Goal: Transaction & Acquisition: Obtain resource

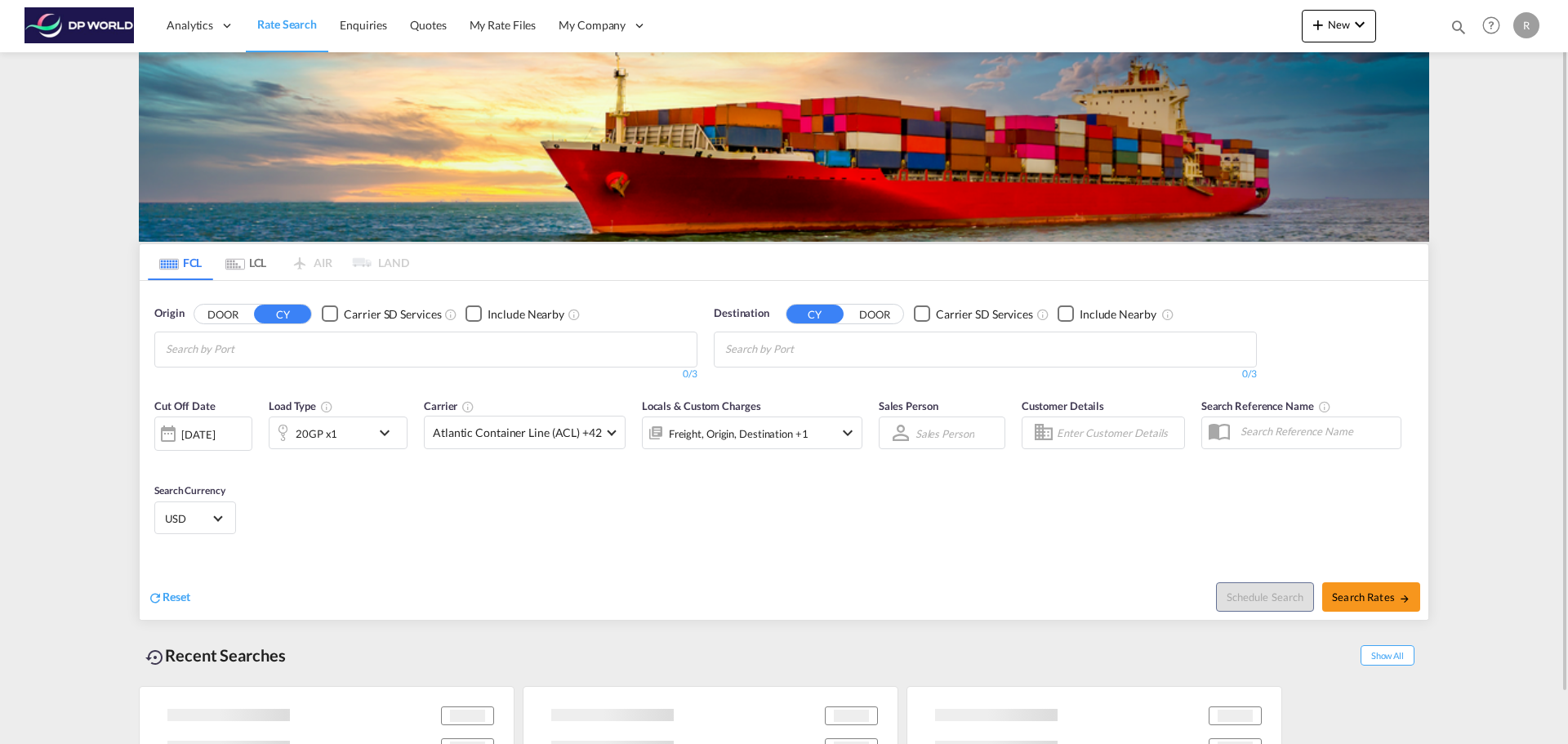
click at [257, 336] on input "Chips input." at bounding box center [243, 350] width 155 height 26
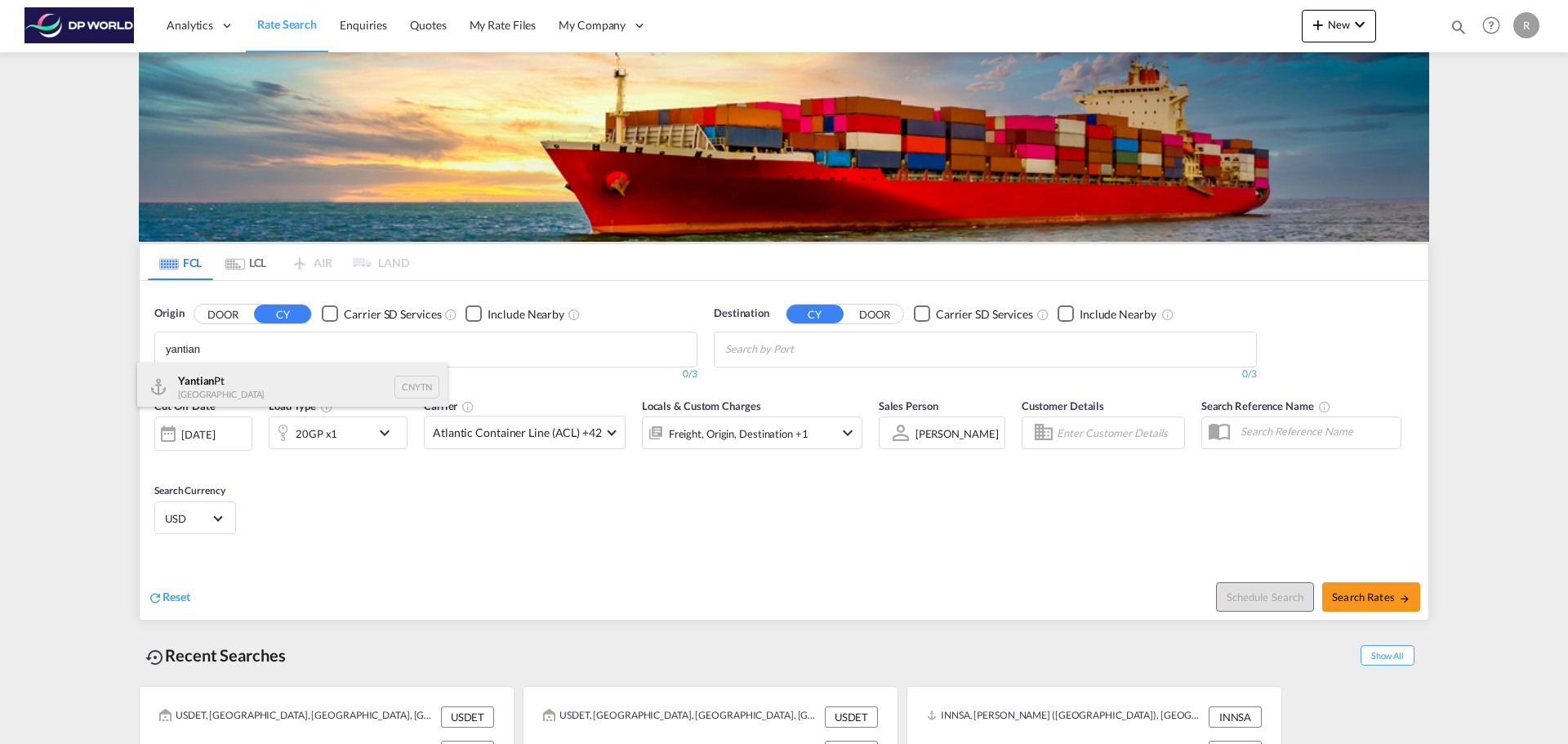
type input "yantian"
click at [289, 387] on div "Yantian Pt China CNYTN" at bounding box center [293, 387] width 310 height 49
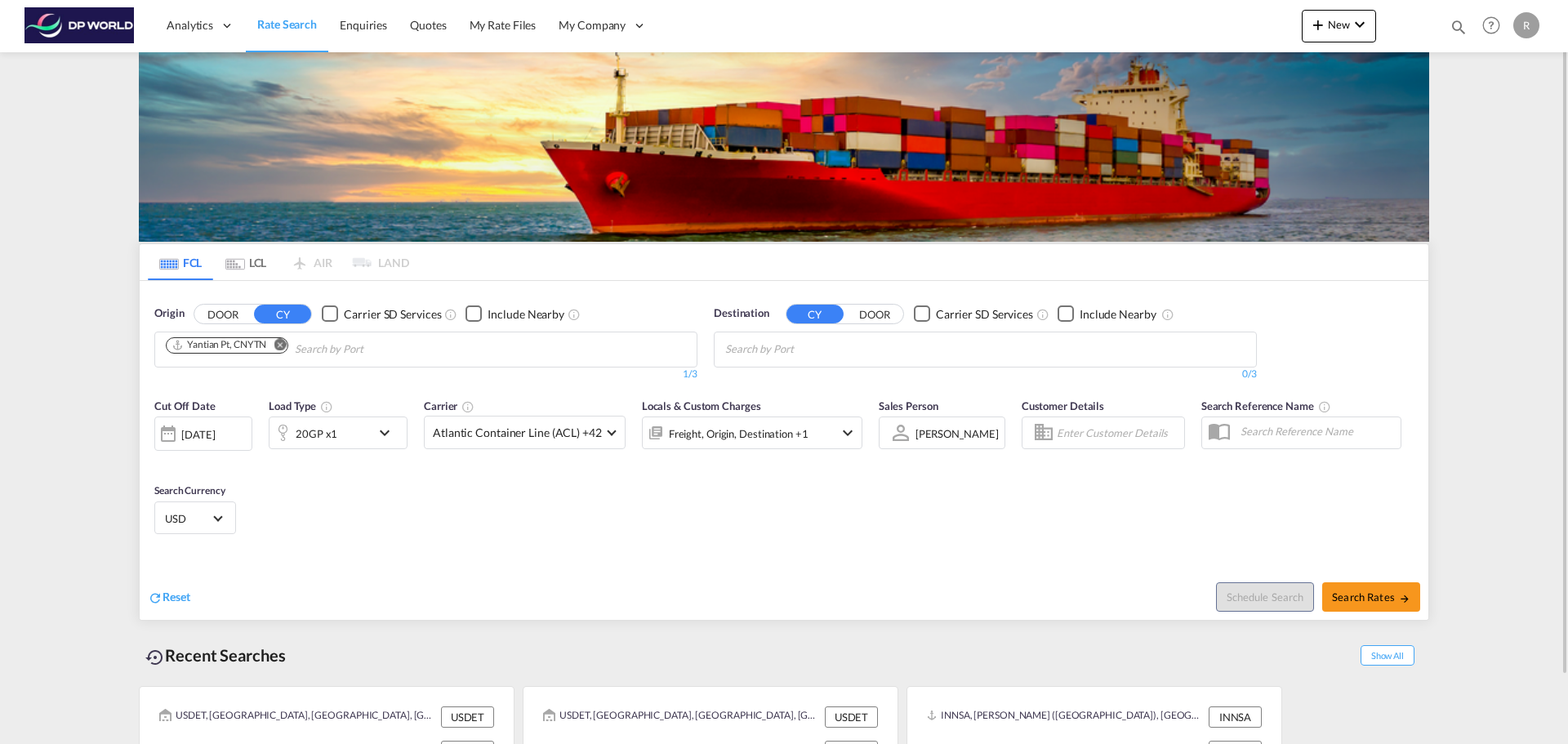
click at [882, 341] on md-chips-wrap "Chips container with autocompletion. Enter the text area, type text to search, …" at bounding box center [805, 347] width 164 height 30
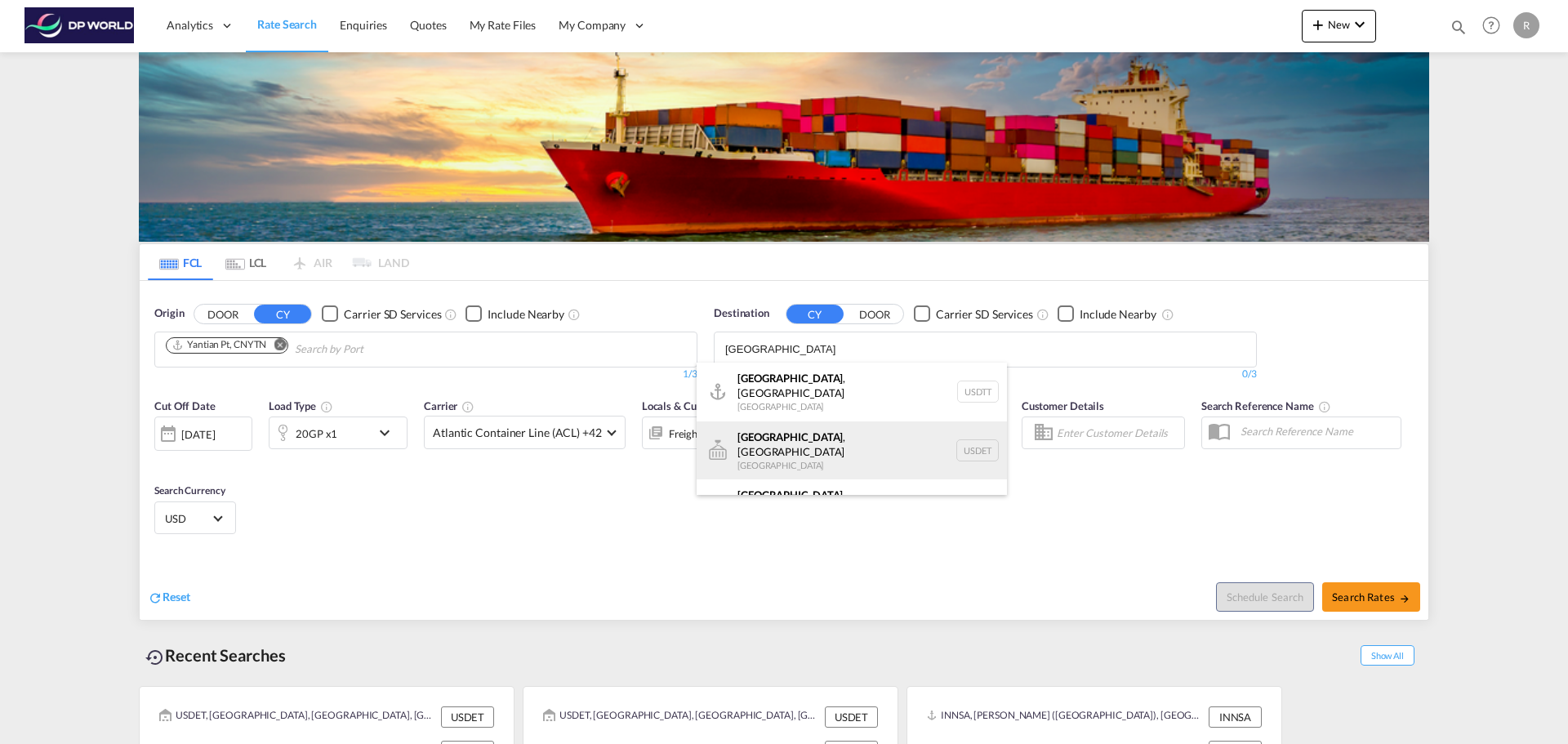
type input "[GEOGRAPHIC_DATA]"
click at [823, 432] on div "[GEOGRAPHIC_DATA] , [GEOGRAPHIC_DATA] [GEOGRAPHIC_DATA] USDET" at bounding box center [852, 451] width 310 height 59
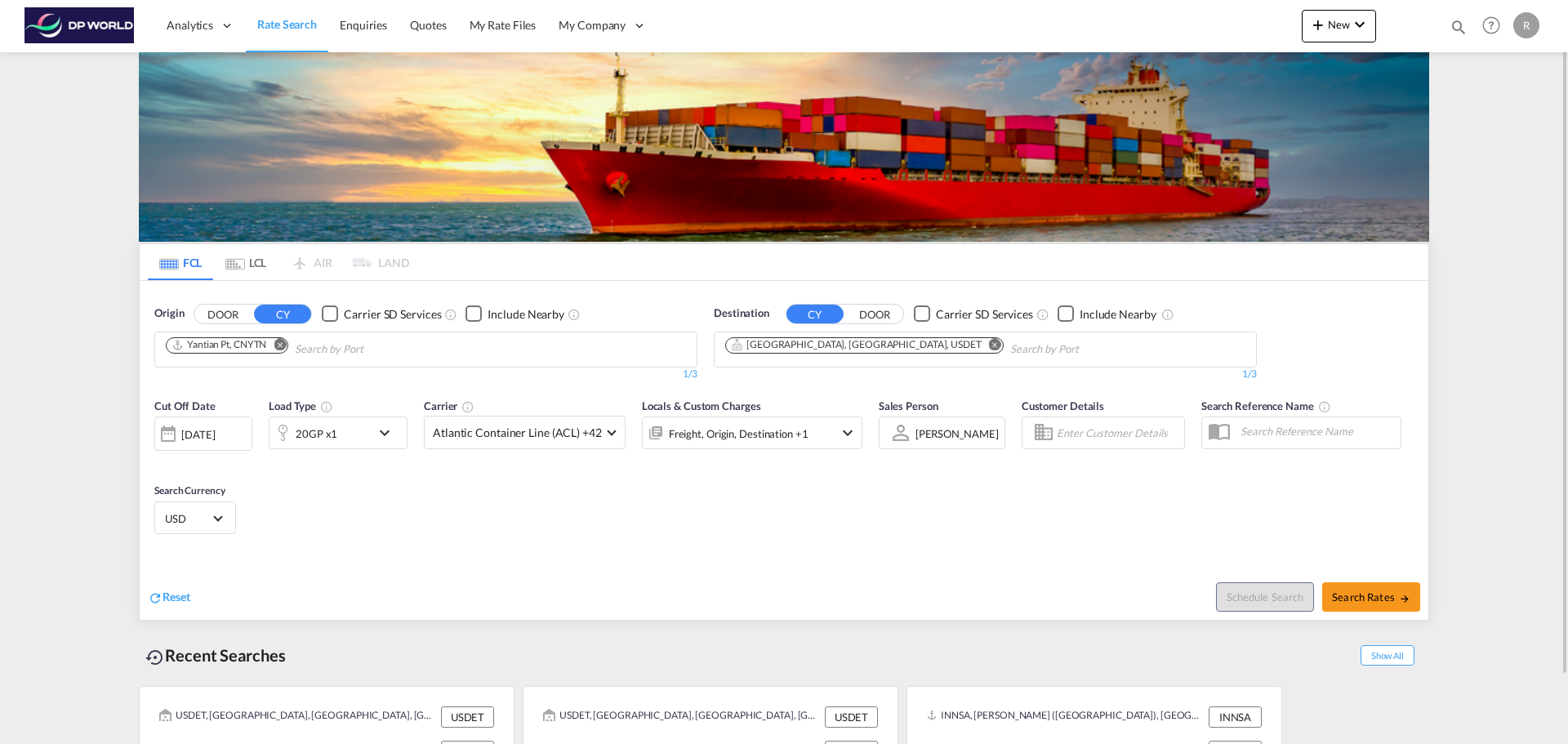
click at [1066, 316] on div "Checkbox No Ink" at bounding box center [1066, 314] width 16 height 16
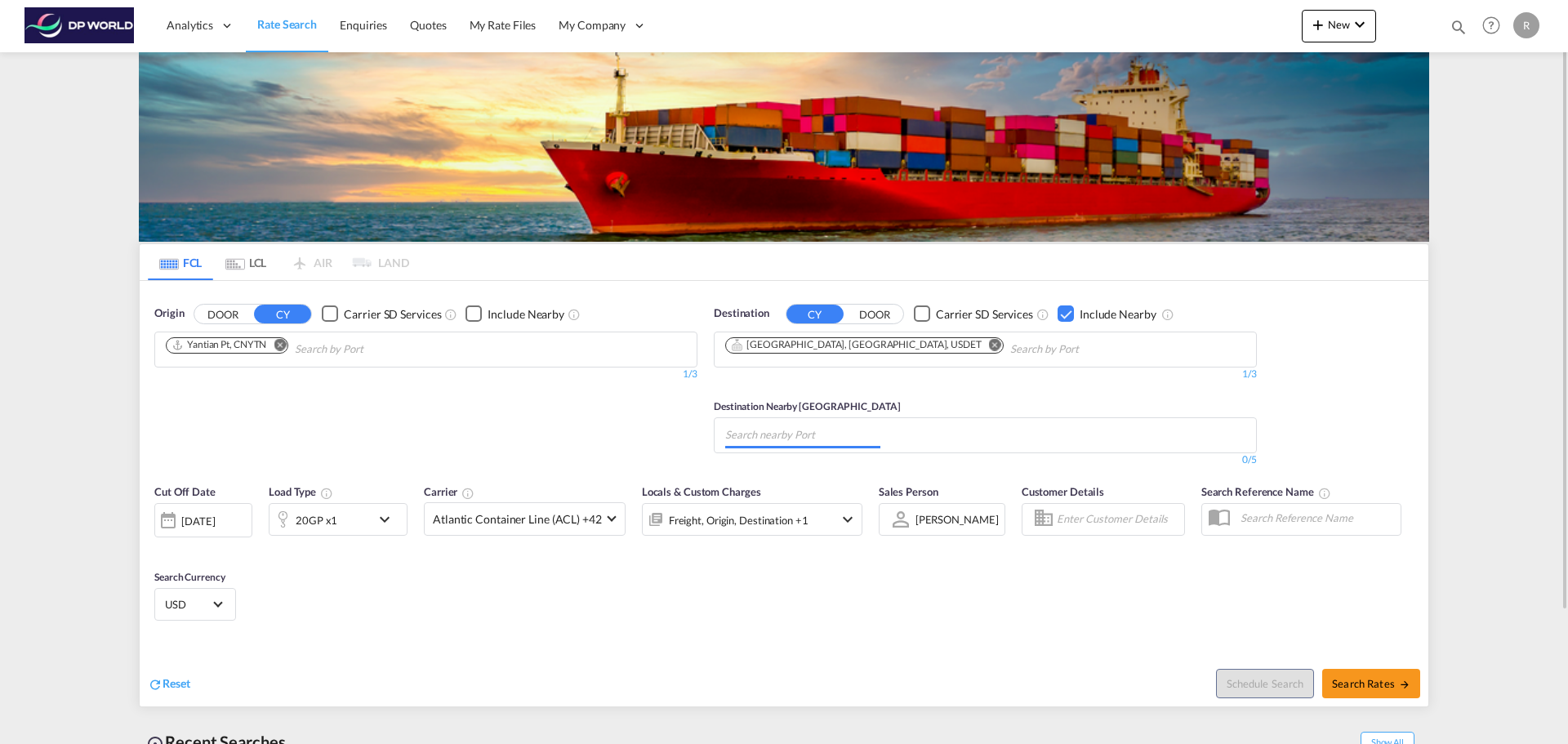
click at [778, 448] on md-autocomplete-wrap "Chips container with autocompletion. Enter the text area, type text to search, …" at bounding box center [803, 435] width 155 height 26
type input "prince r"
click at [798, 463] on div "[GEOGRAPHIC_DATA][PERSON_NAME][GEOGRAPHIC_DATA] [GEOGRAPHIC_DATA] CAPRR" at bounding box center [852, 478] width 310 height 59
click at [239, 524] on div "[DATE]" at bounding box center [203, 520] width 98 height 34
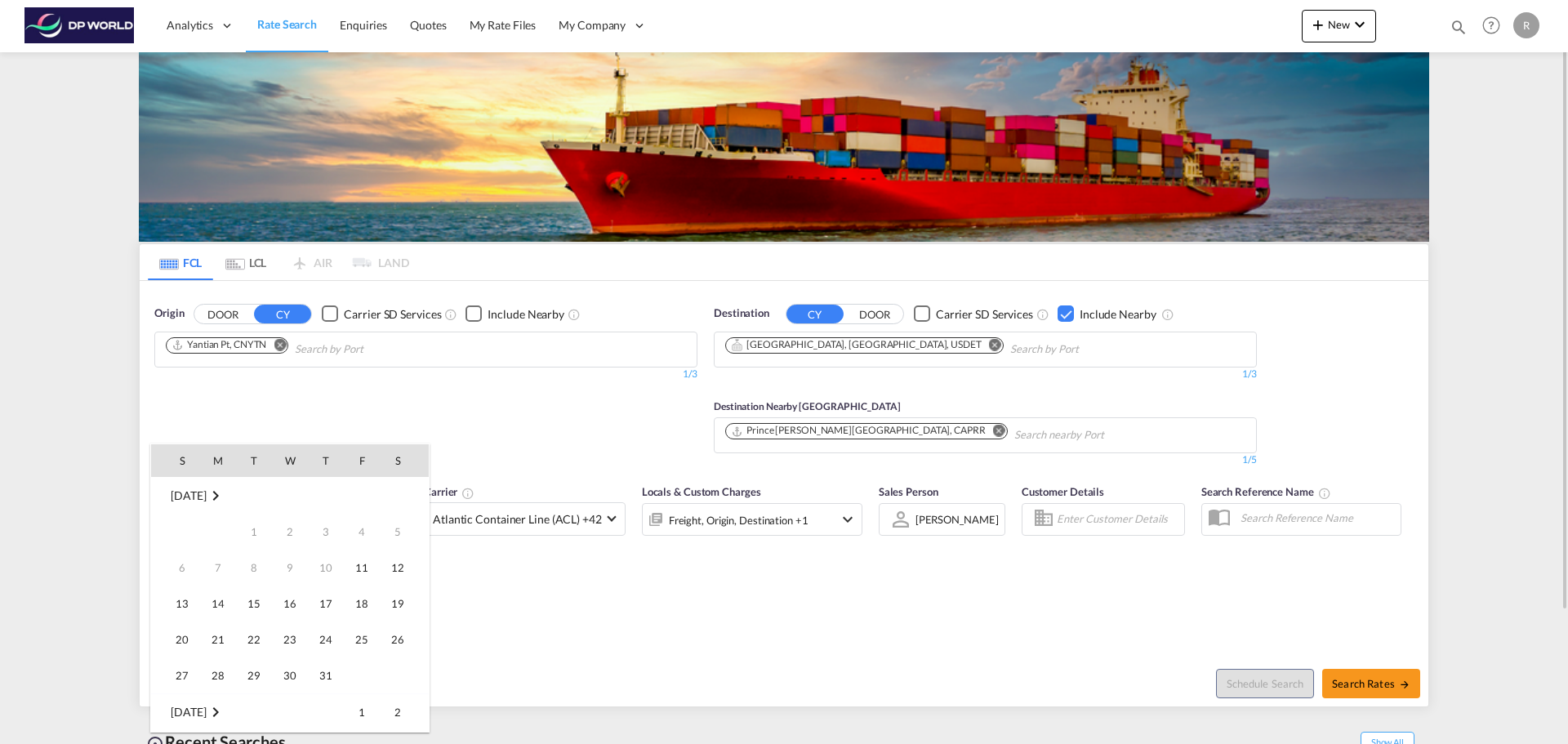
scroll to position [649, 0]
click at [319, 627] on span "30" at bounding box center [326, 639] width 33 height 33
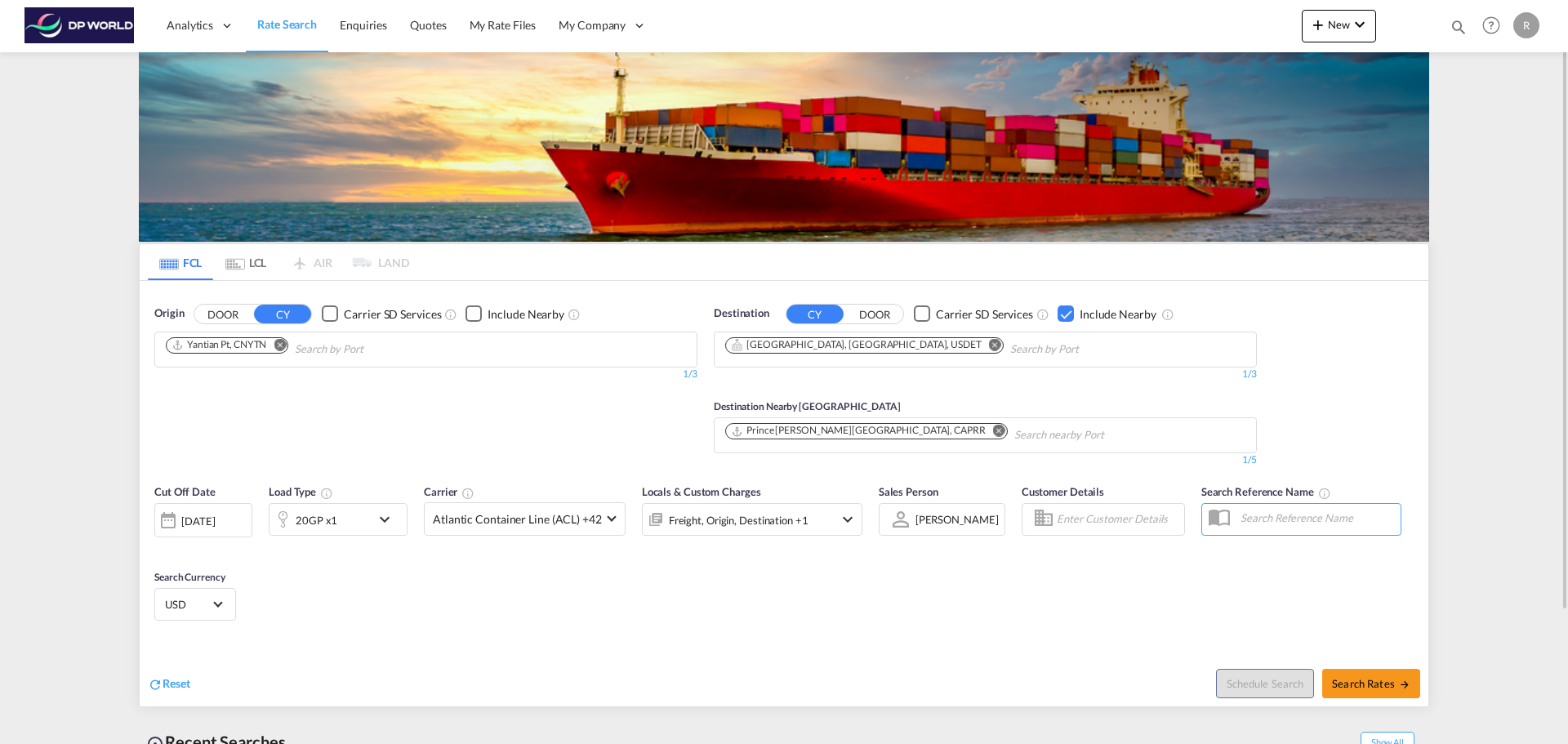
click at [215, 525] on div "[DATE]" at bounding box center [198, 521] width 34 height 15
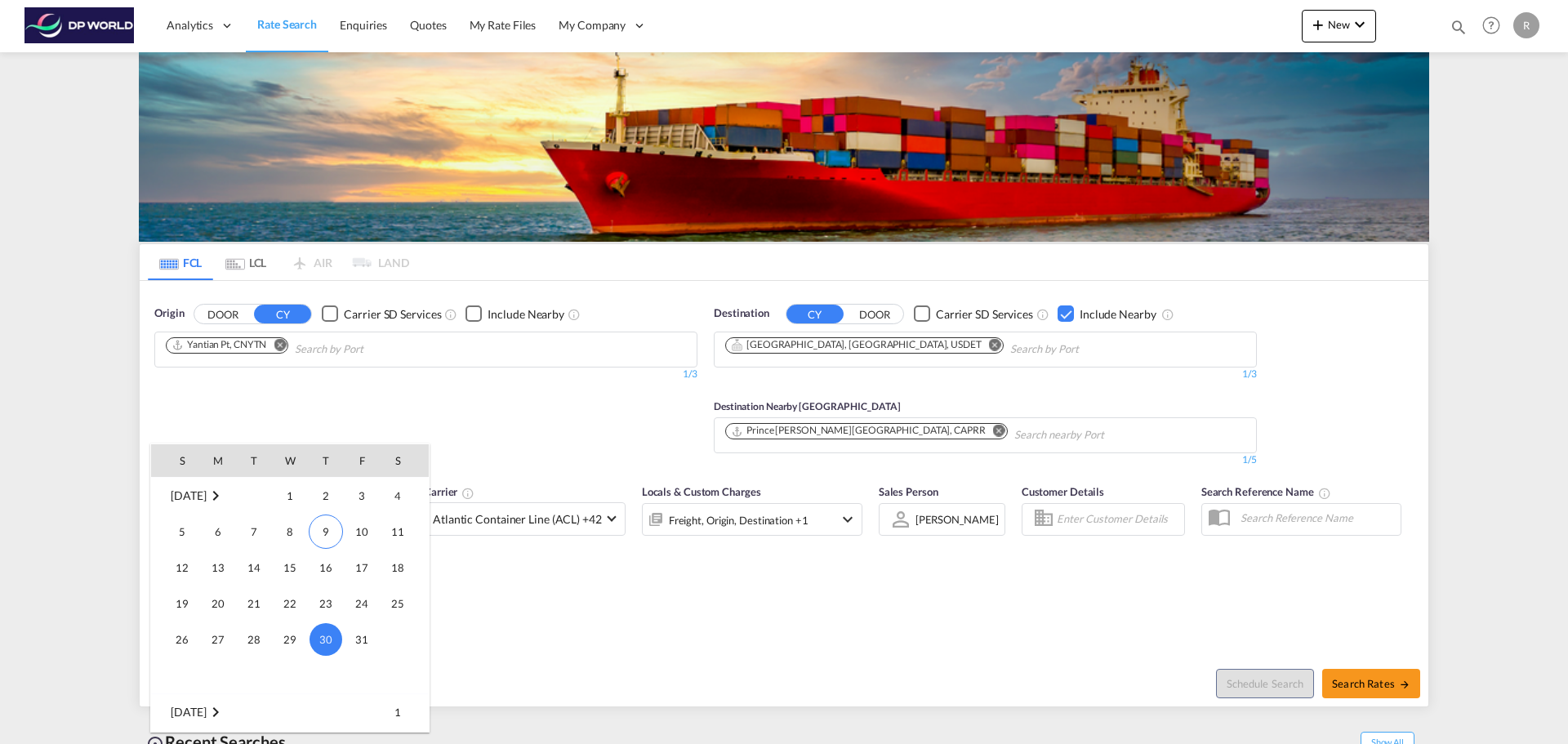
click at [599, 568] on div at bounding box center [784, 372] width 1568 height 744
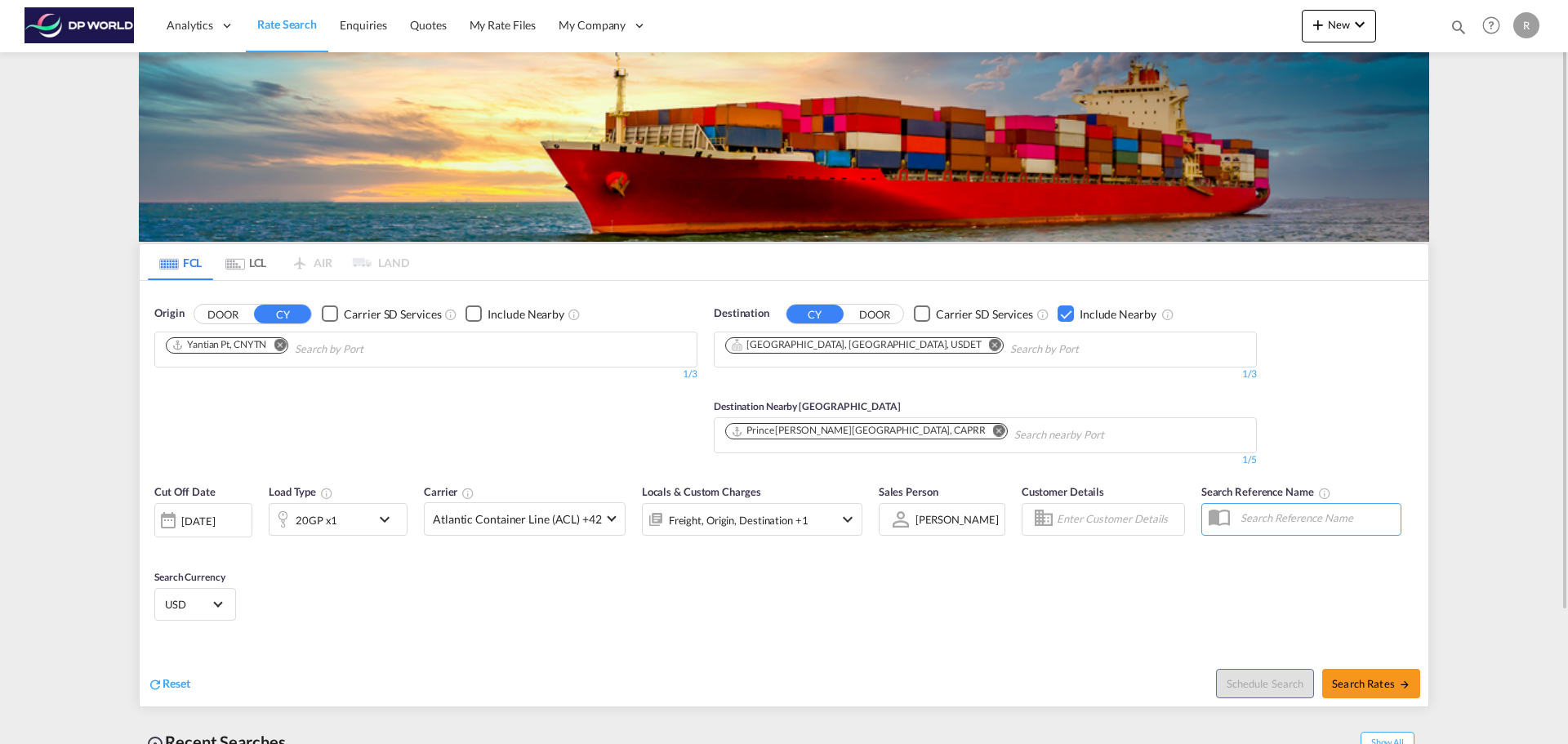
click at [373, 520] on div "20GP x1" at bounding box center [338, 519] width 139 height 33
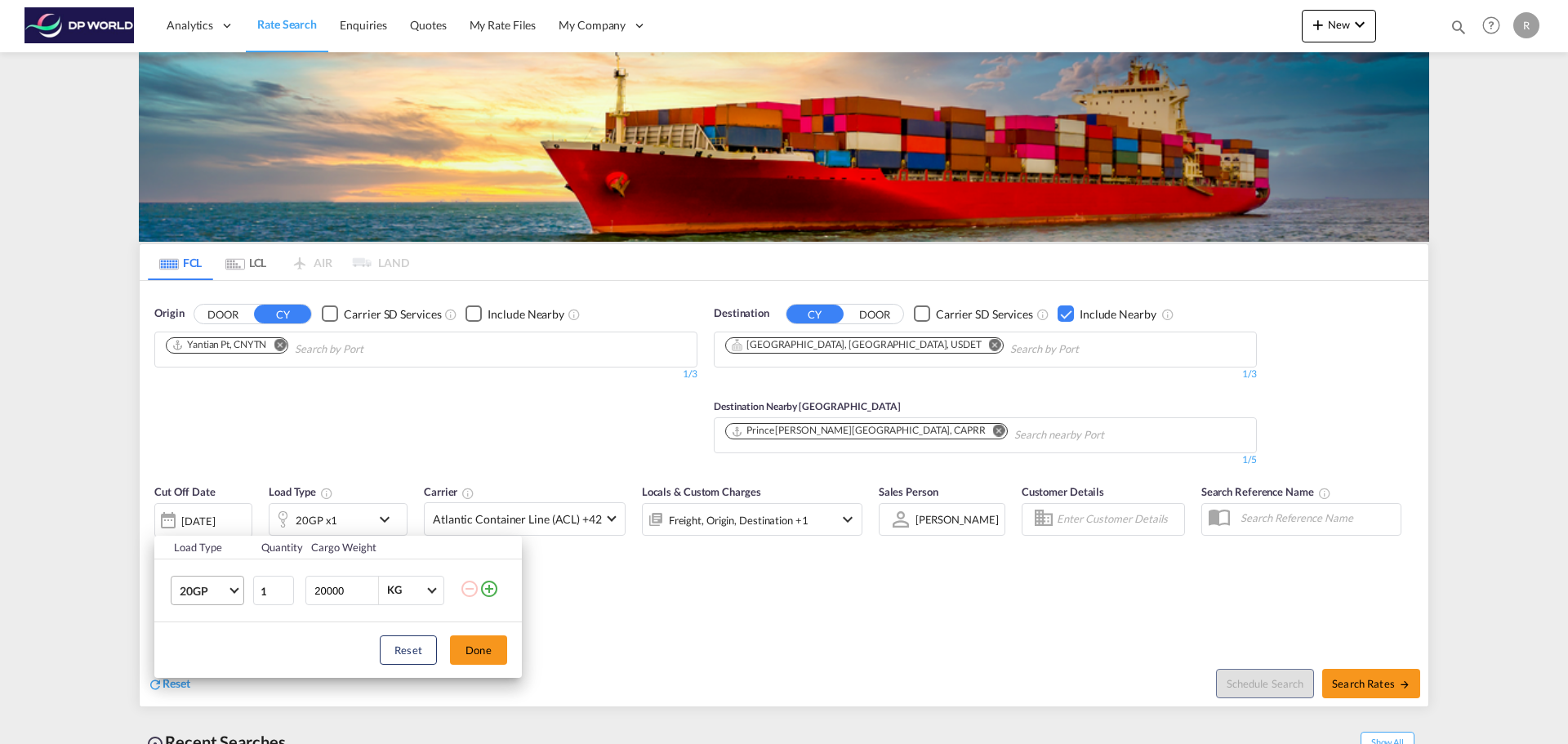
click at [227, 580] on md-select-value "20GP" at bounding box center [211, 590] width 65 height 28
click at [210, 591] on md-option "40GP" at bounding box center [222, 586] width 111 height 39
click at [773, 628] on div "Load Type Quantity Cargo Weight 40GP 1 20000 KG KG Load type addition is restri…" at bounding box center [784, 372] width 1568 height 744
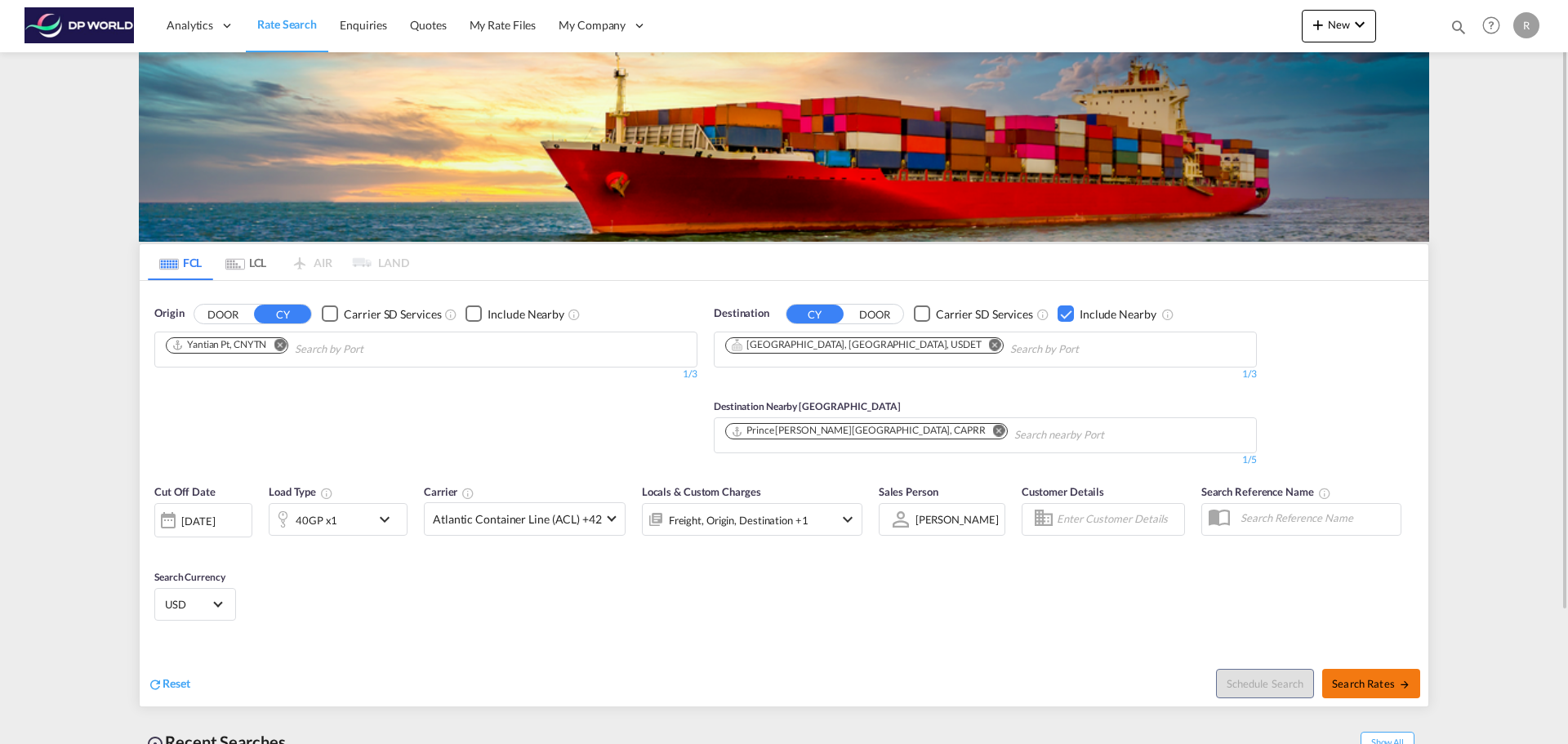
click at [1377, 693] on button "Search Rates" at bounding box center [1371, 684] width 98 height 29
type input "CNYTN to USDET / [DATE]"
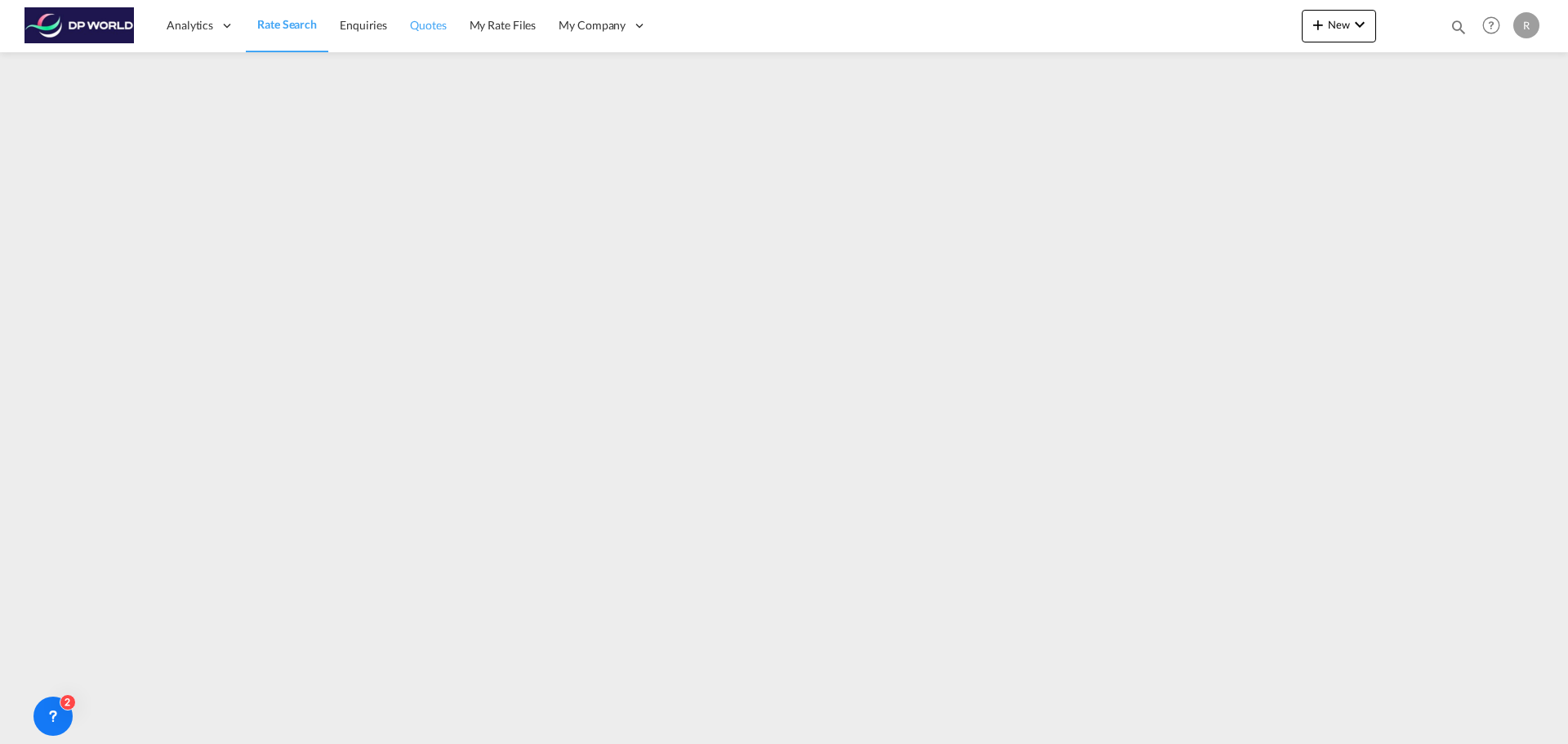
click at [288, 24] on span "Rate Search" at bounding box center [287, 24] width 60 height 14
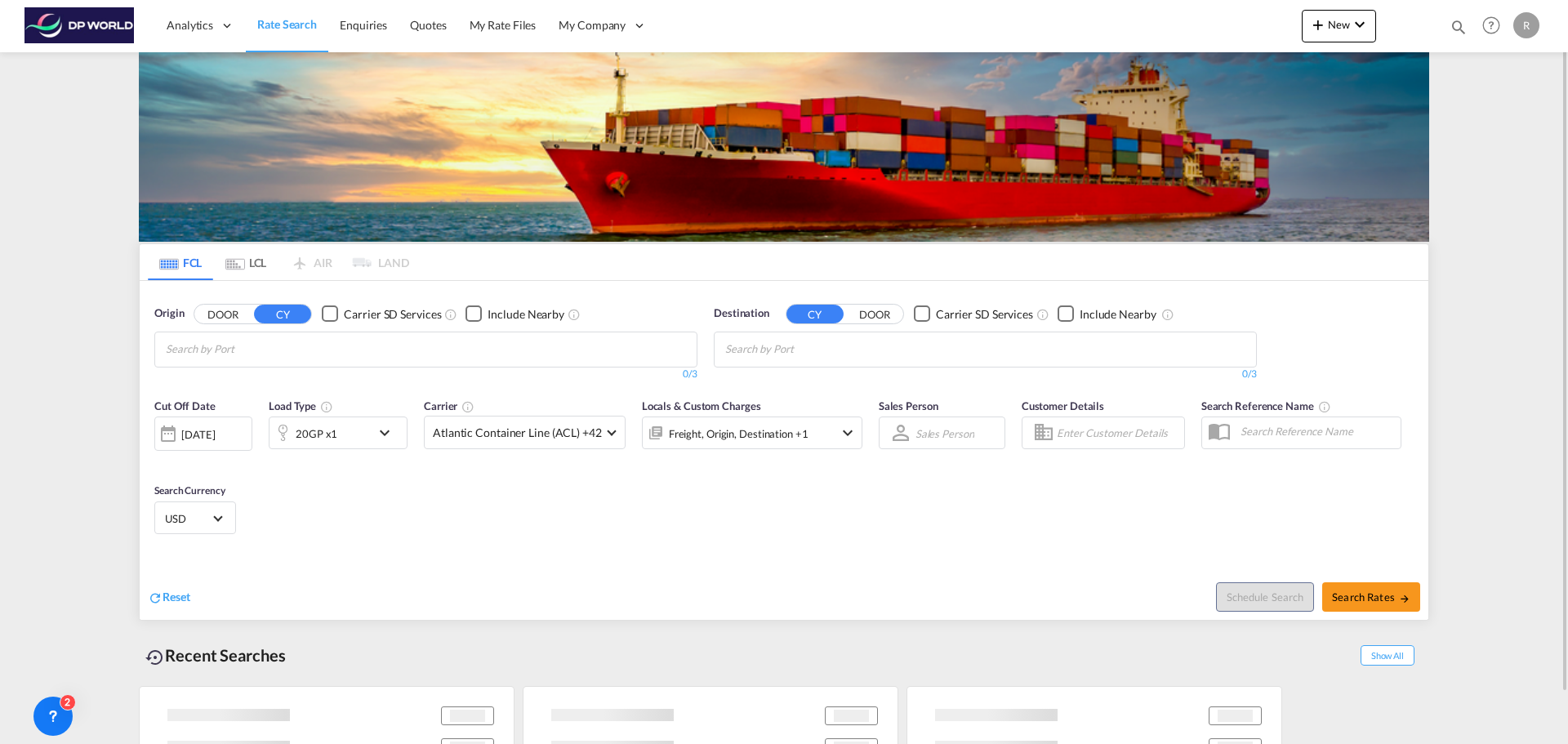
click at [180, 345] on input "Chips input." at bounding box center [243, 350] width 155 height 26
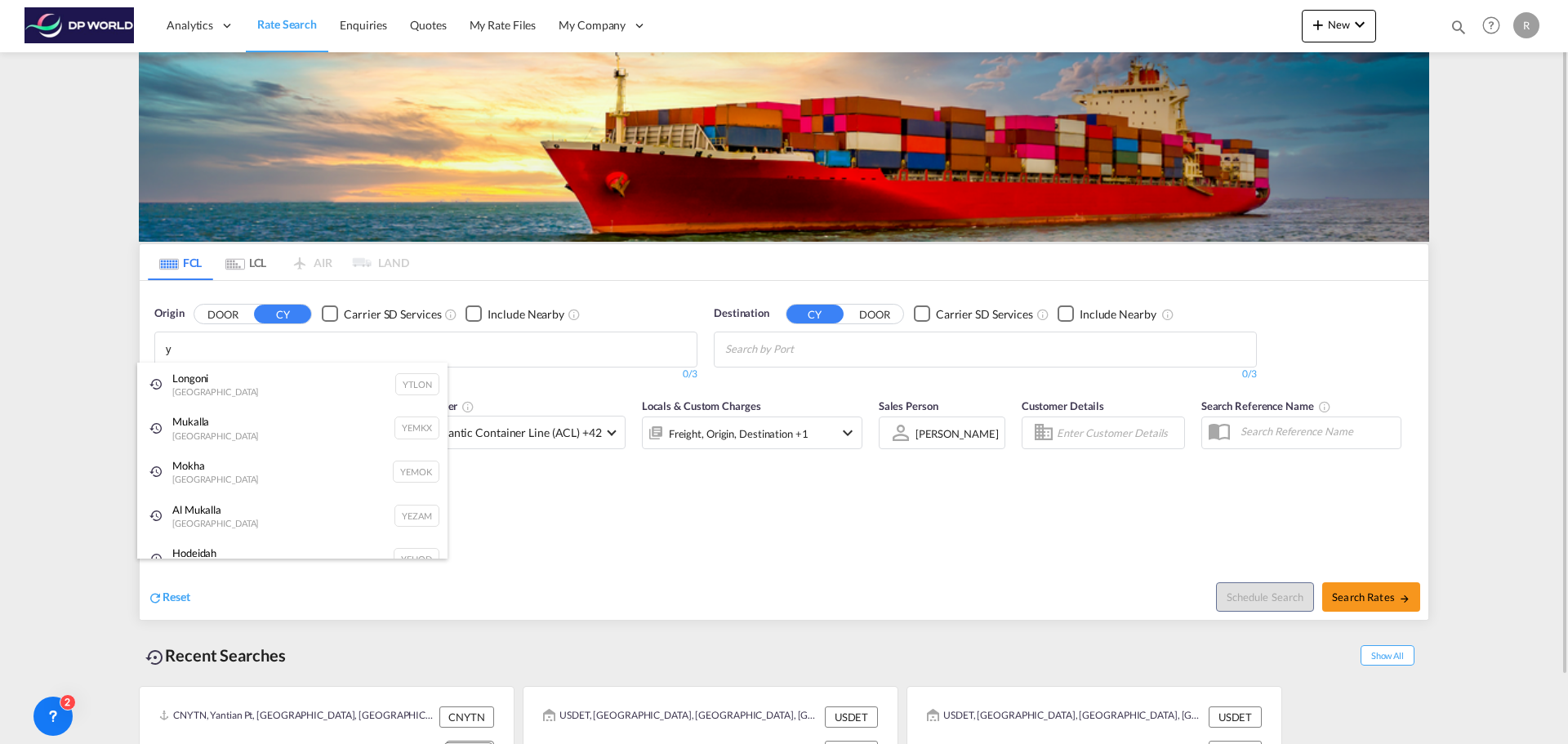
type input "y"
click at [309, 396] on div "Longoni Mayotte YTLON" at bounding box center [293, 385] width 310 height 44
click at [275, 345] on md-icon "Remove" at bounding box center [271, 344] width 12 height 12
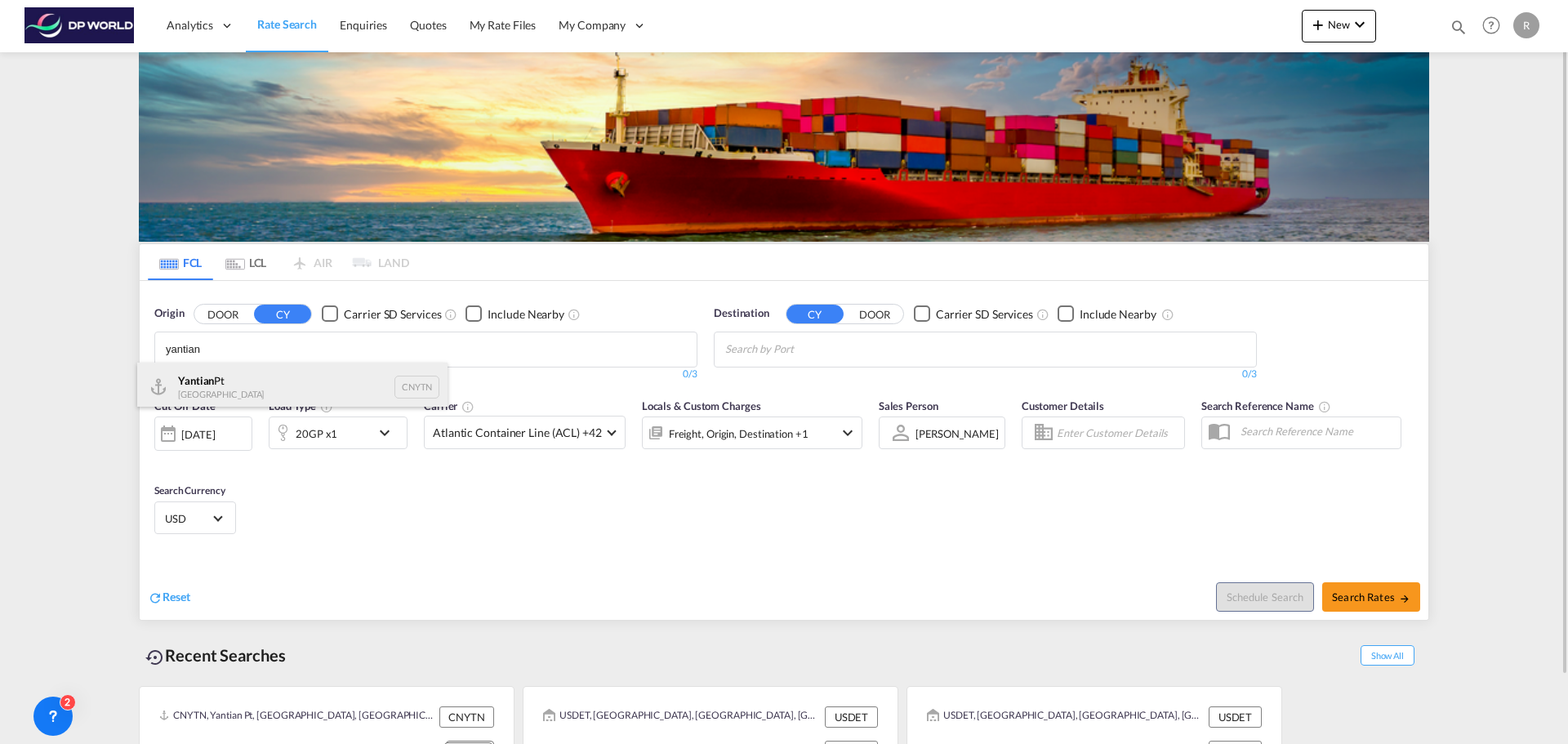
type input "yantian"
click at [291, 387] on div "Yantian Pt China CNYTN" at bounding box center [293, 387] width 310 height 49
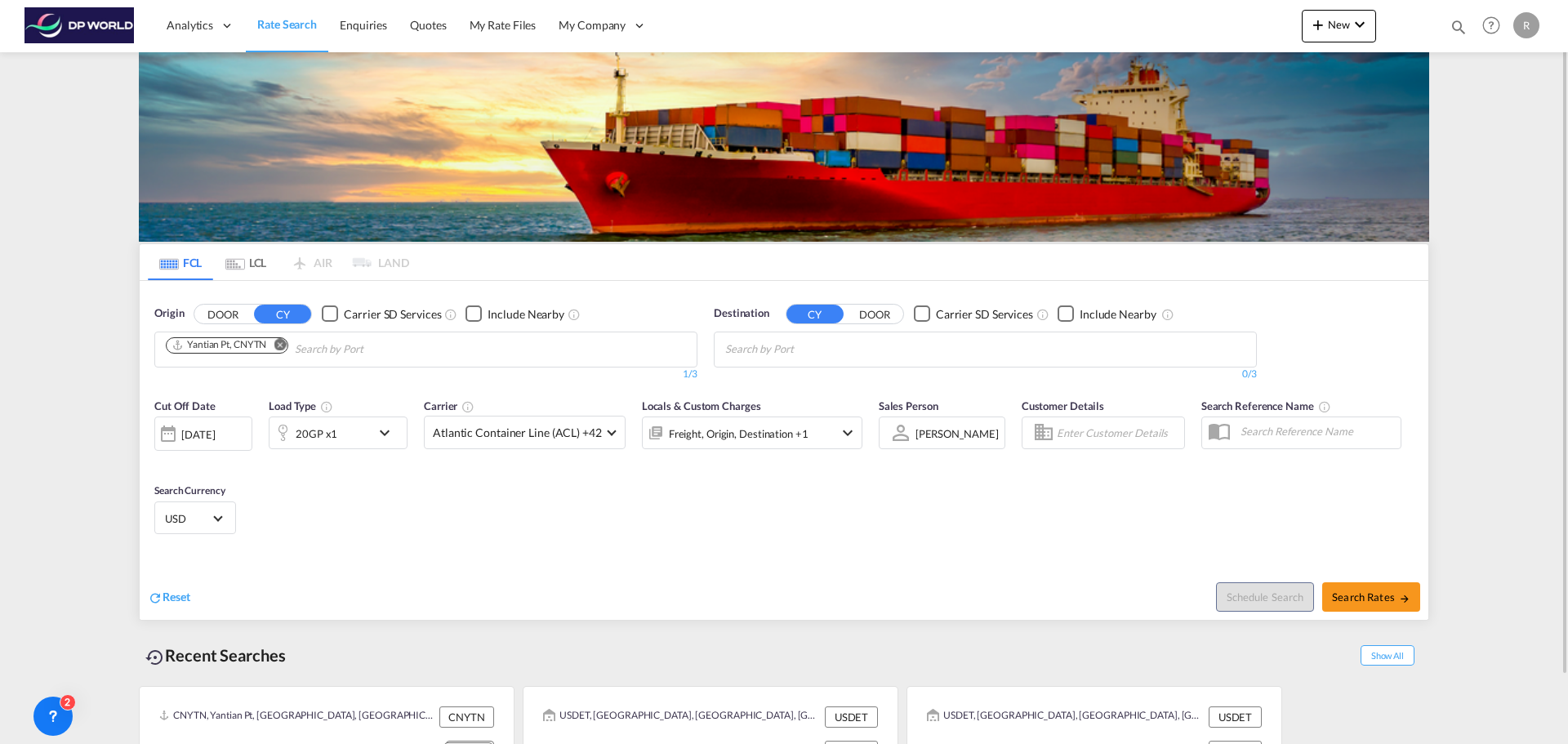
click at [963, 351] on md-chips at bounding box center [985, 350] width 542 height 34
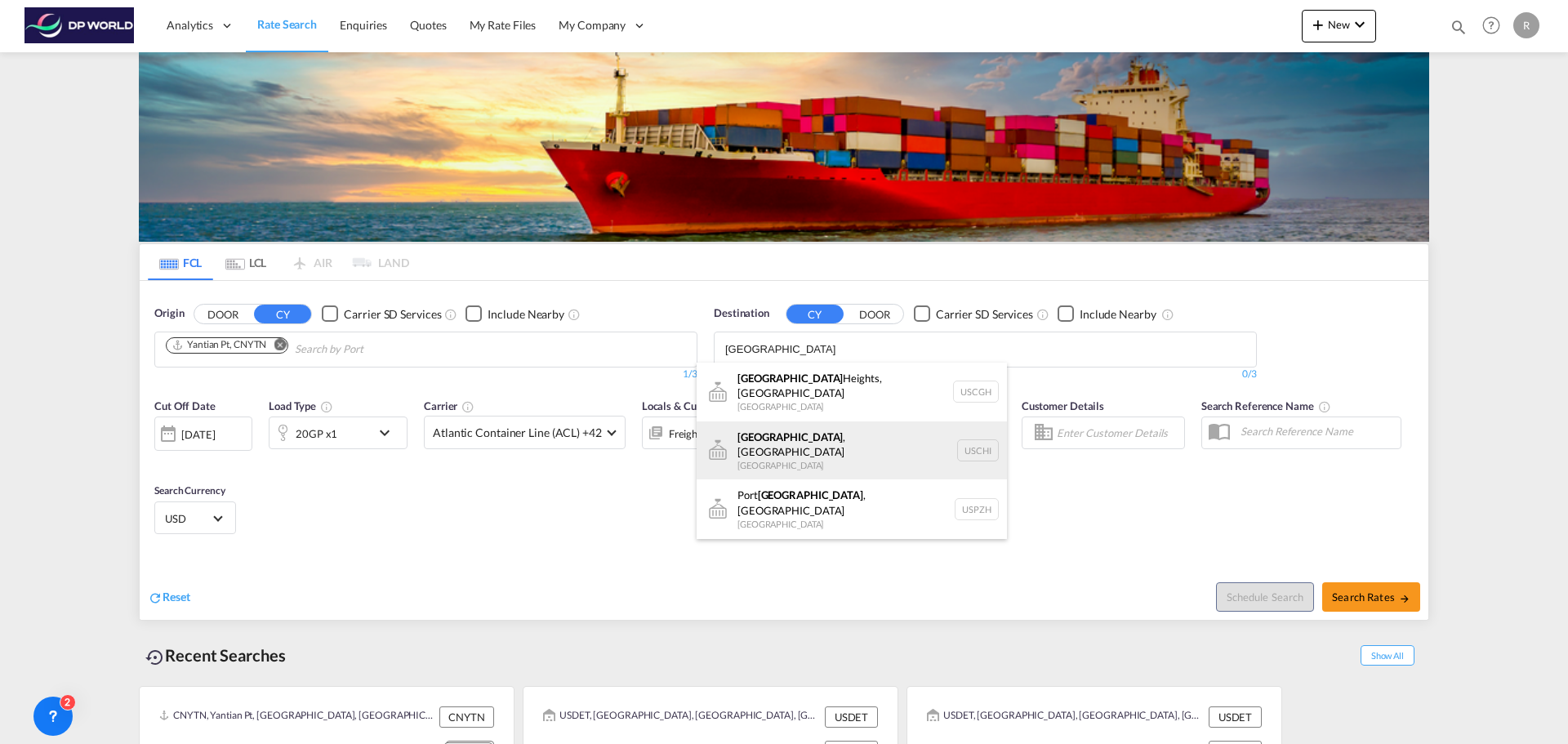
type input "[GEOGRAPHIC_DATA]"
click at [834, 442] on div "[GEOGRAPHIC_DATA] , [GEOGRAPHIC_DATA] [GEOGRAPHIC_DATA] [GEOGRAPHIC_DATA]" at bounding box center [852, 451] width 310 height 59
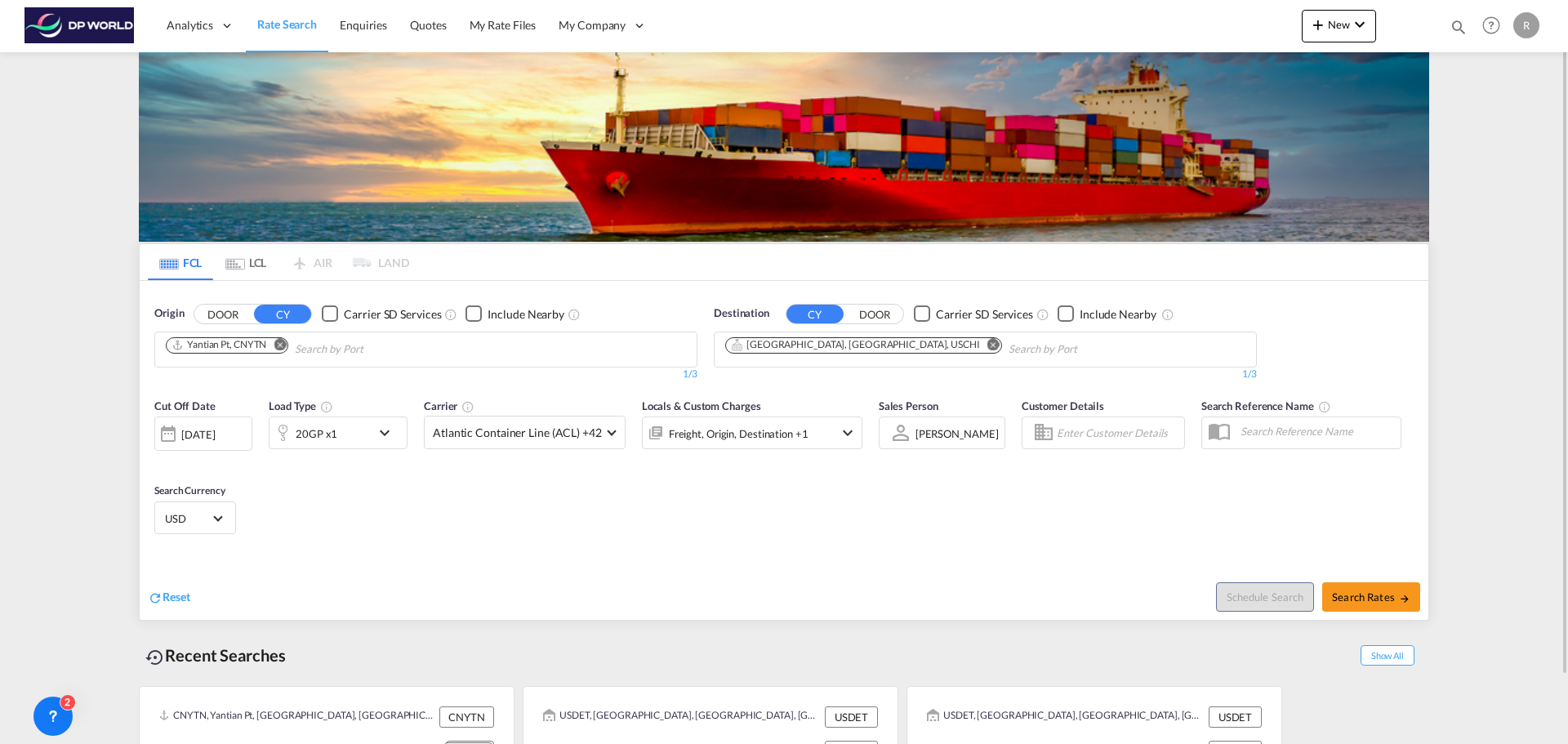
click at [208, 439] on div "[DATE]" at bounding box center [198, 434] width 34 height 15
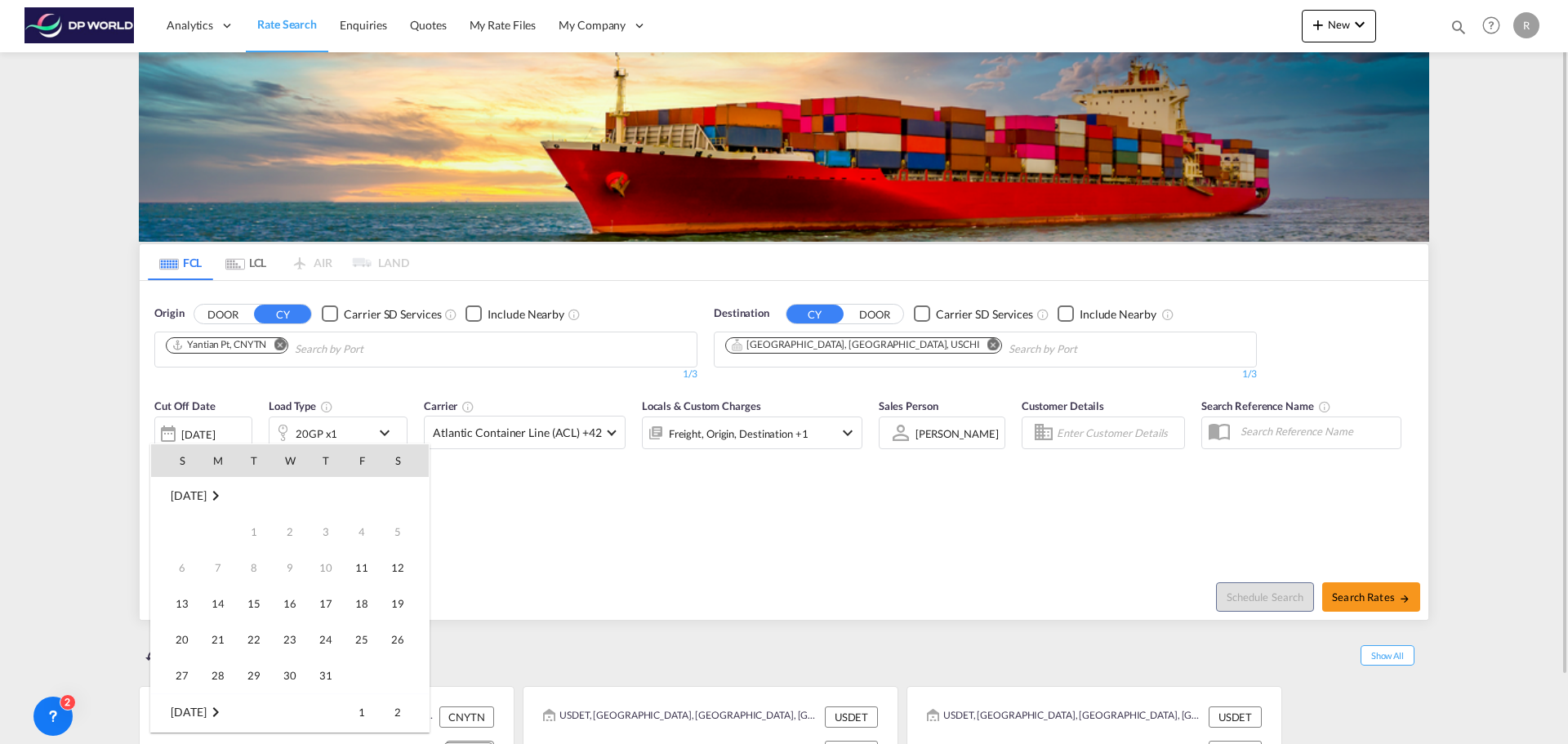
scroll to position [649, 0]
click at [330, 631] on span "30" at bounding box center [326, 639] width 33 height 33
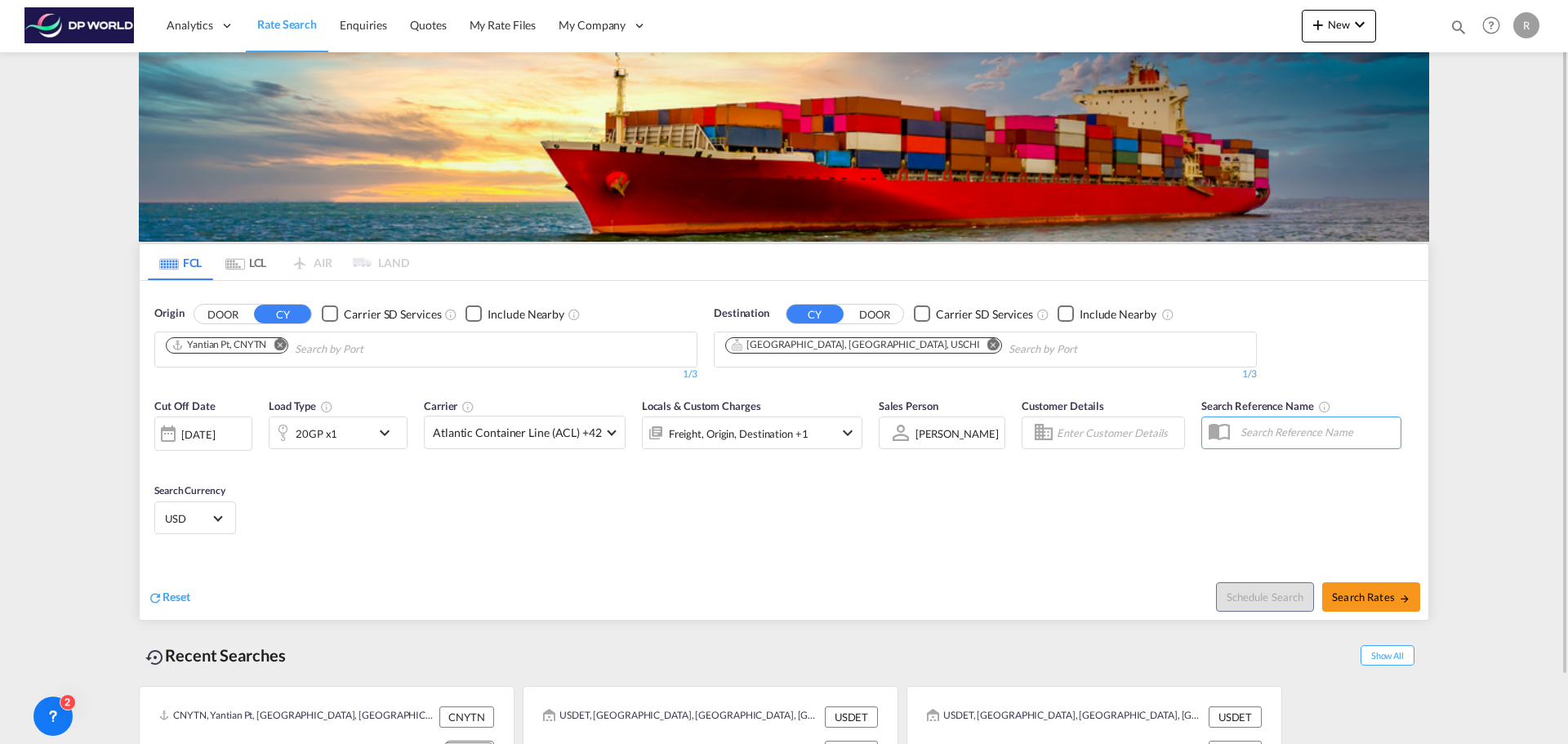
click at [380, 442] on md-icon "icon-chevron-down" at bounding box center [389, 433] width 28 height 20
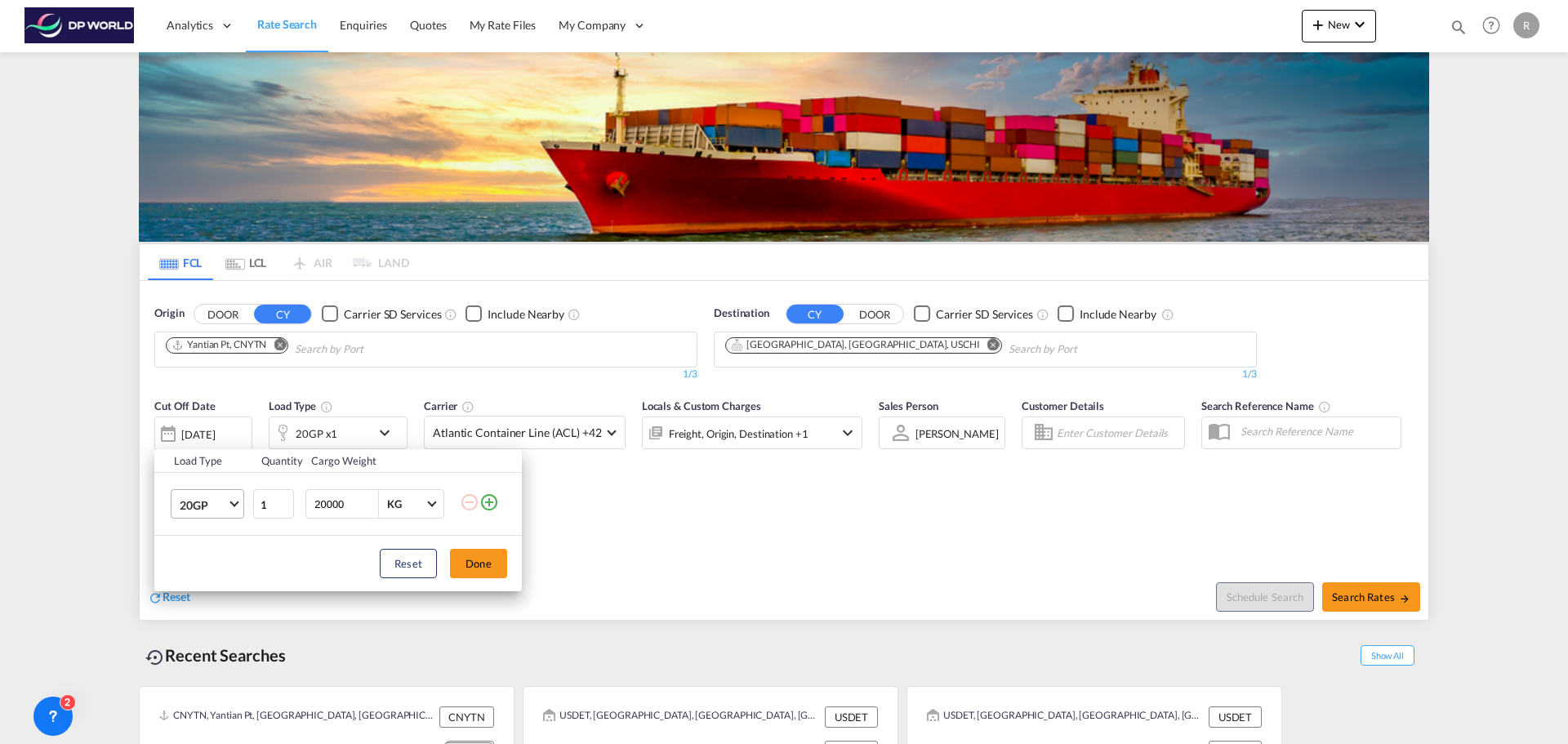
click at [225, 501] on span "20GP" at bounding box center [203, 506] width 47 height 16
click at [198, 552] on md-option "40GP" at bounding box center [222, 544] width 111 height 39
click at [496, 571] on button "Done" at bounding box center [479, 564] width 57 height 29
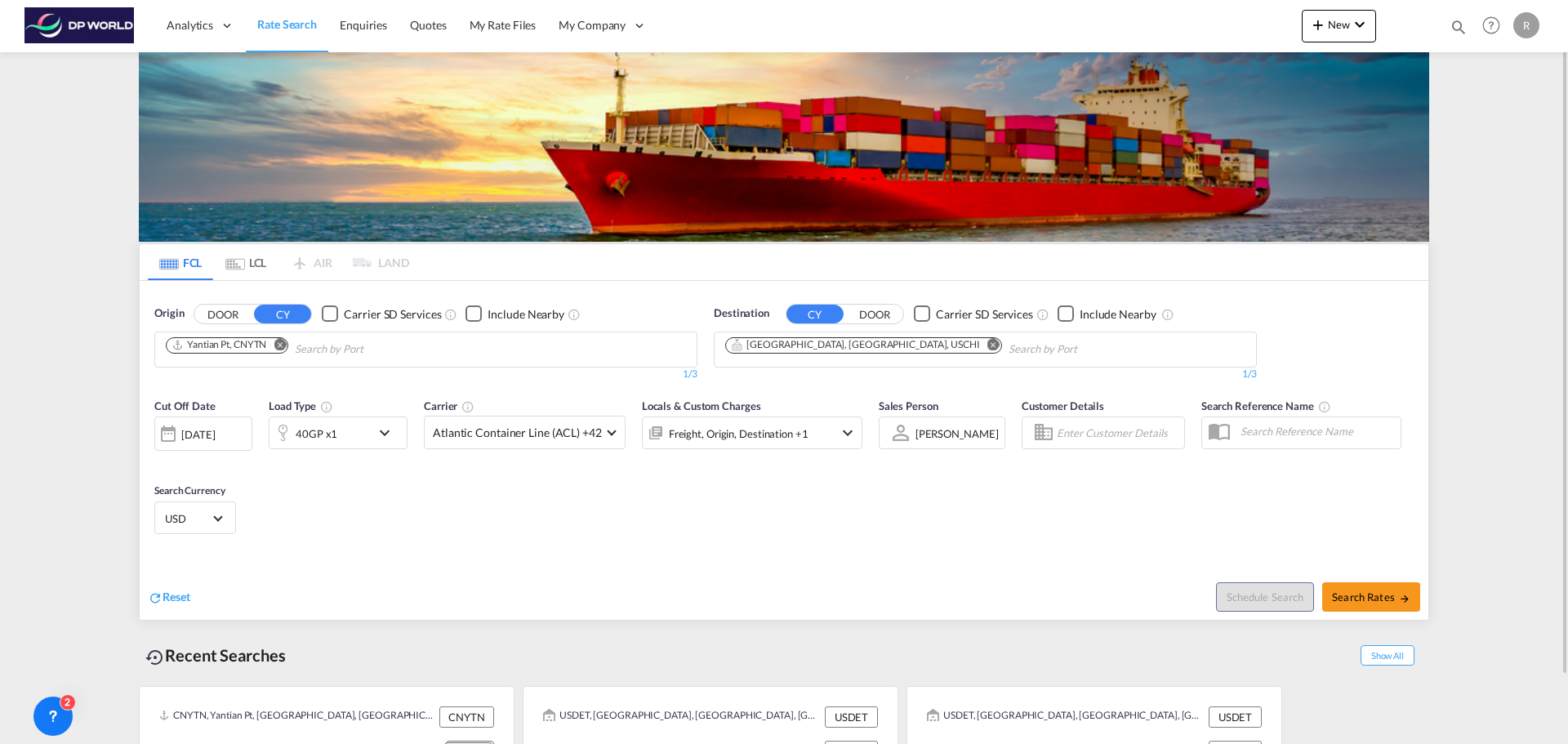
click at [749, 511] on div "Cut Off Date [DATE] [DATE] Load Type 40GP x1 Carrier Atlantic Container Line (A…" at bounding box center [784, 469] width 1289 height 159
click at [1399, 595] on md-icon "icon-arrow-right" at bounding box center [1405, 599] width 11 height 11
type input "CNYTN to USCHI / [DATE]"
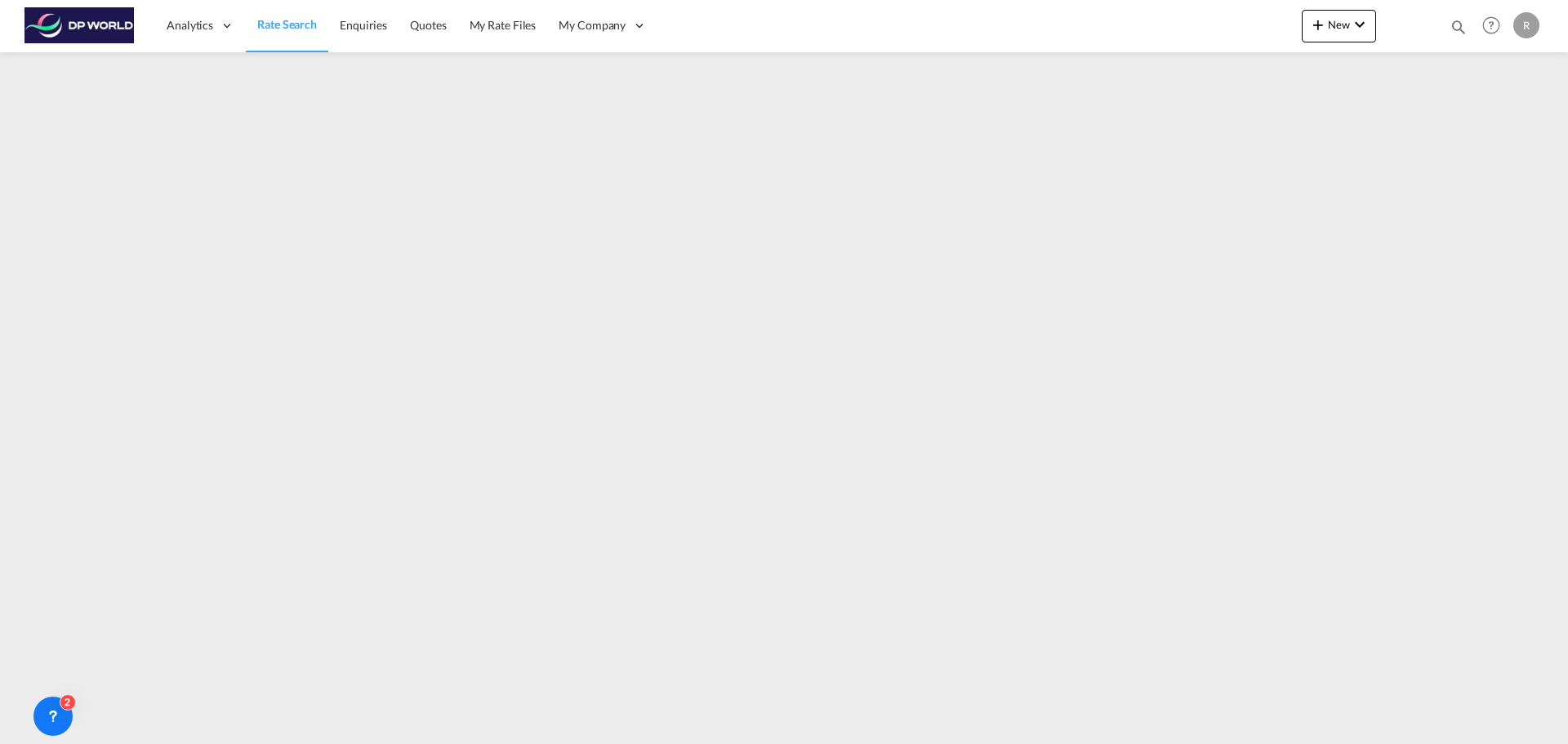
click at [289, 14] on link "Rate Search" at bounding box center [287, 25] width 83 height 53
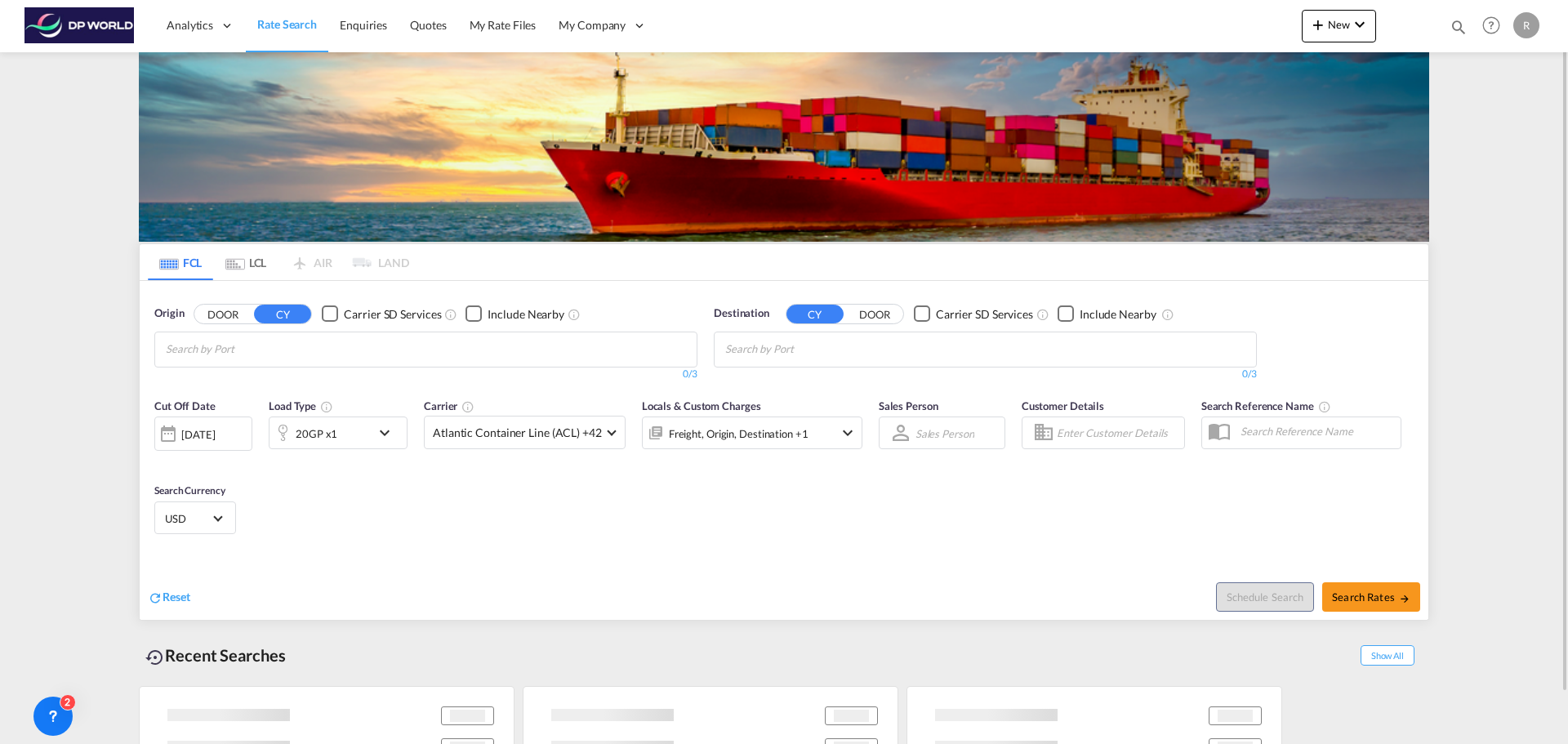
click at [644, 342] on md-chips at bounding box center [426, 350] width 542 height 34
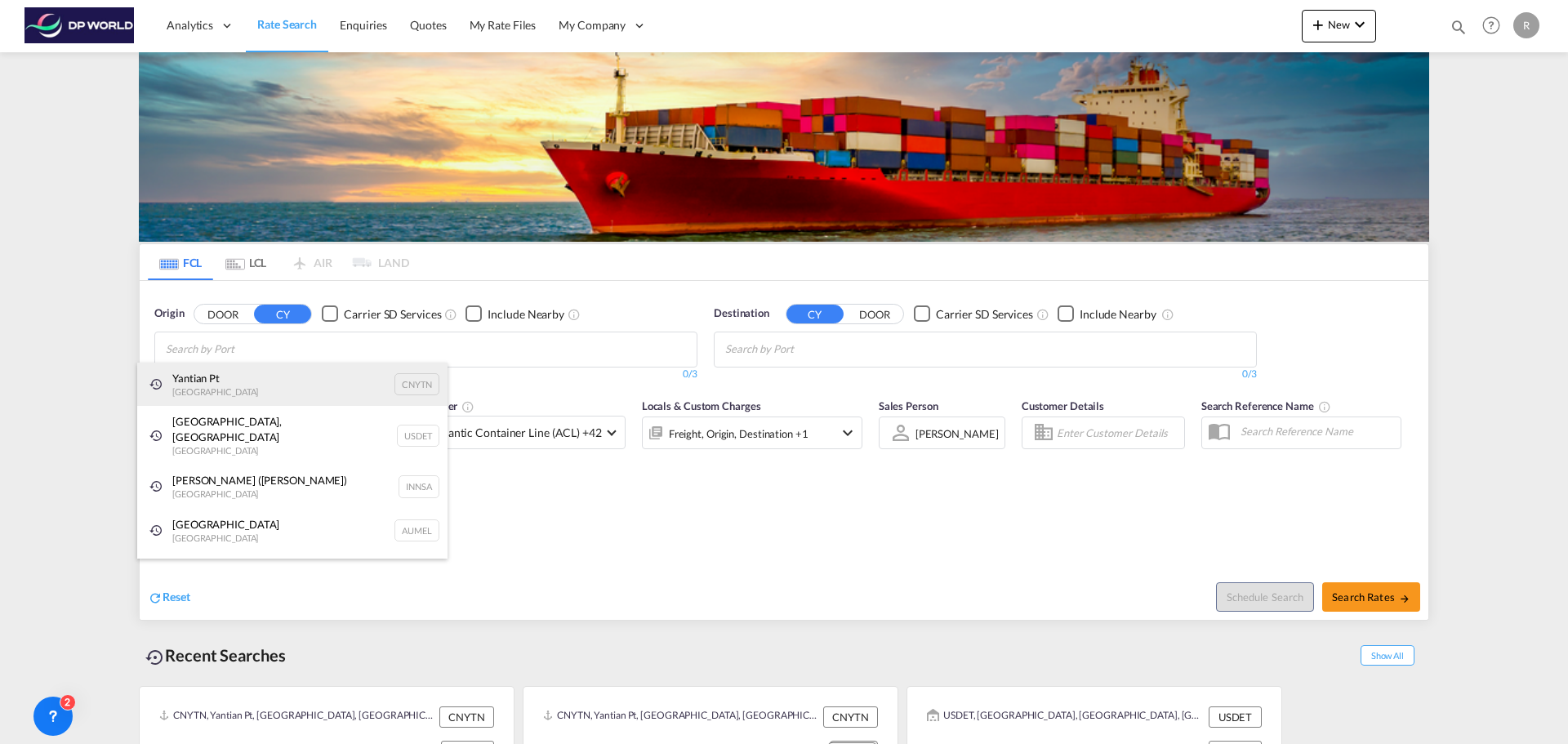
click at [324, 370] on div "Yantian Pt China CNYTN" at bounding box center [293, 385] width 310 height 44
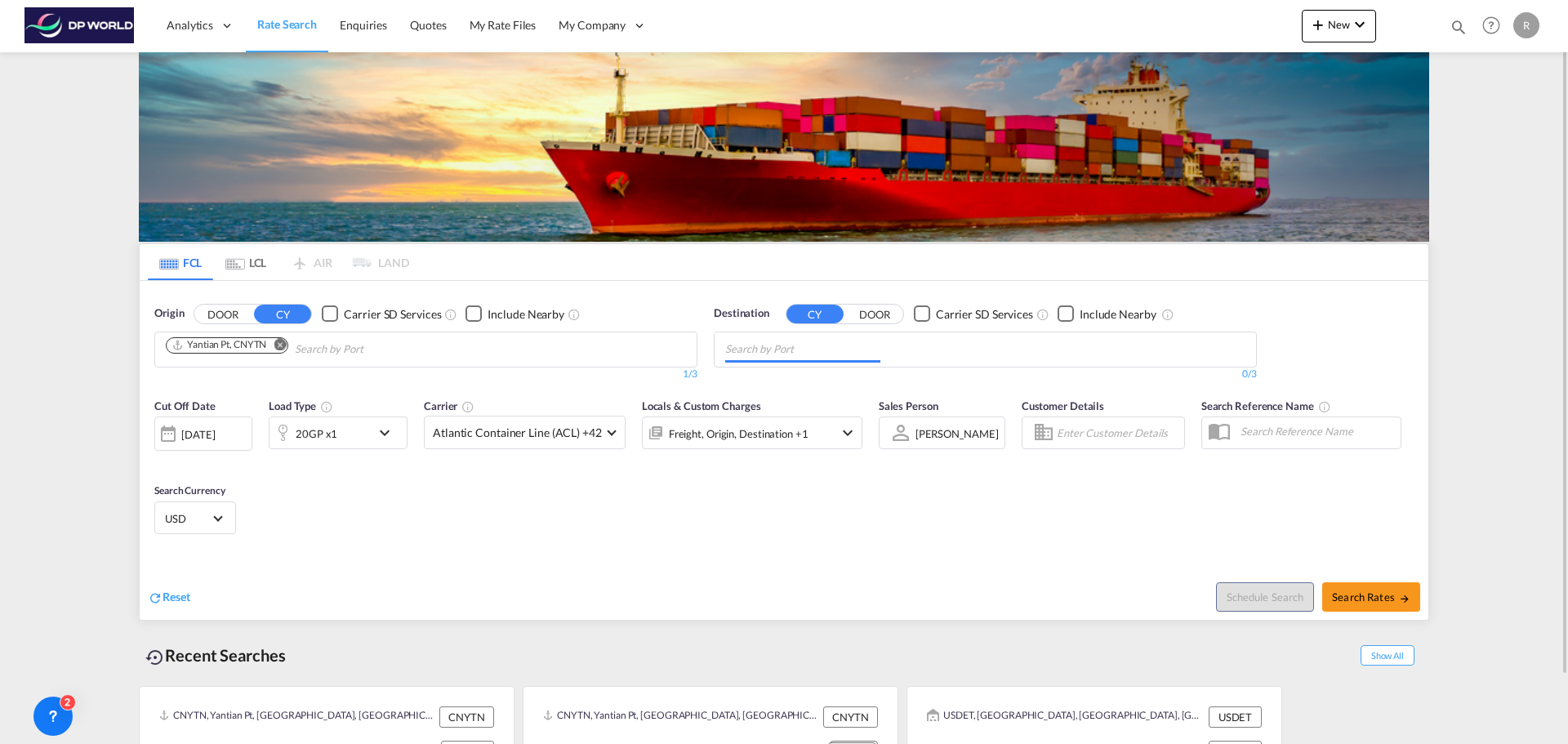
click at [793, 357] on input "Chips input." at bounding box center [803, 350] width 155 height 26
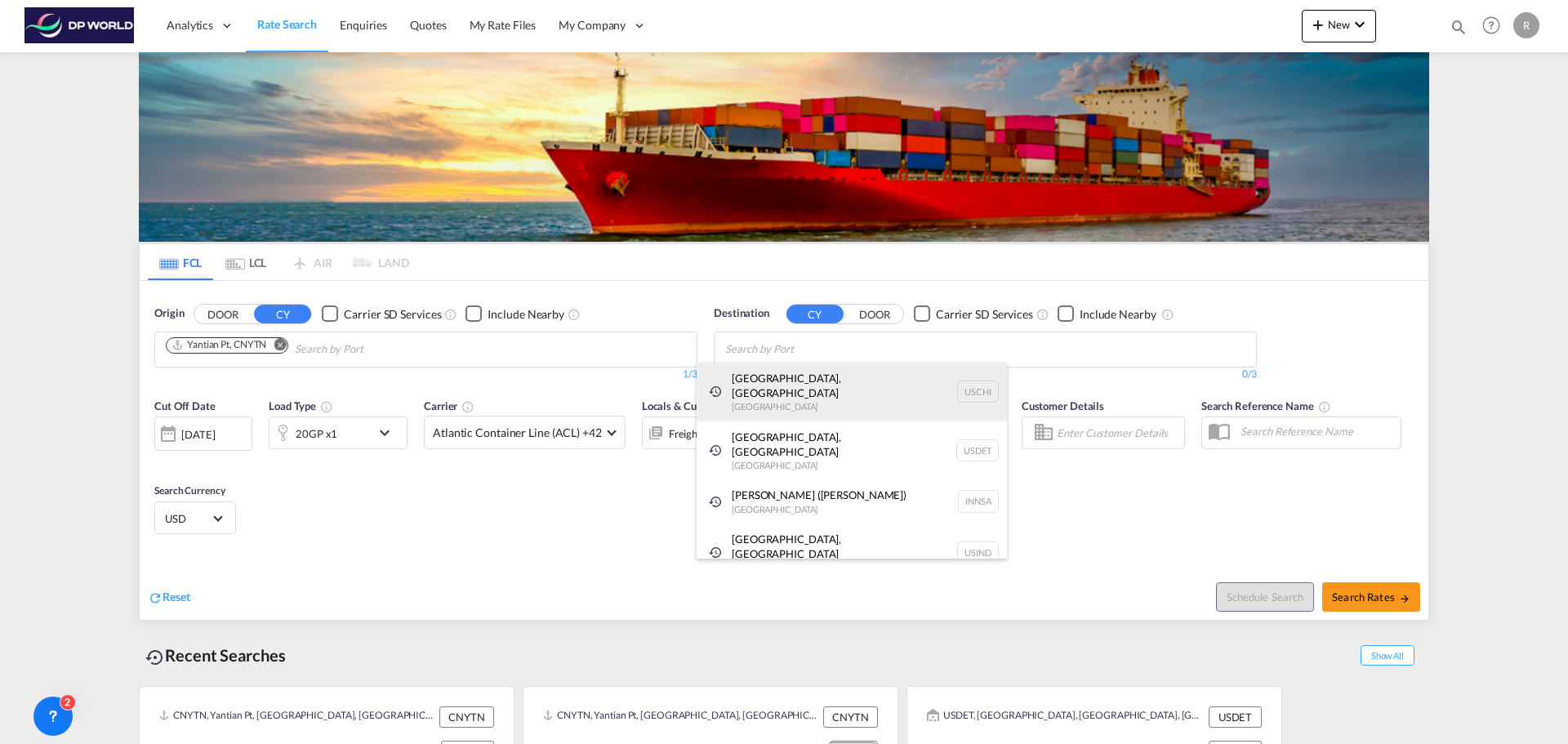
click at [770, 383] on div "[GEOGRAPHIC_DATA], [GEOGRAPHIC_DATA] [GEOGRAPHIC_DATA] [GEOGRAPHIC_DATA]" at bounding box center [852, 392] width 310 height 59
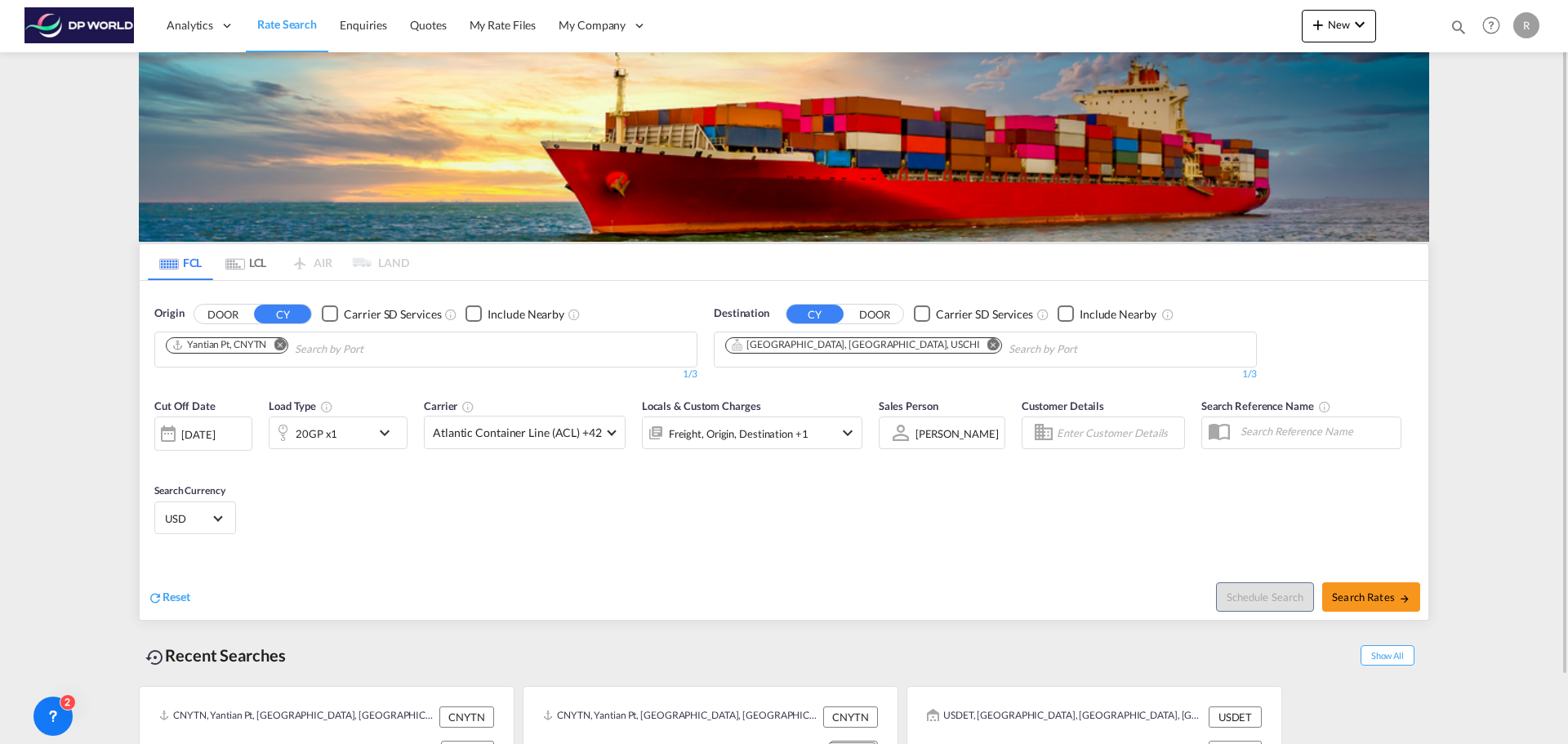
click at [1065, 316] on div "Checkbox No Ink" at bounding box center [1066, 314] width 16 height 16
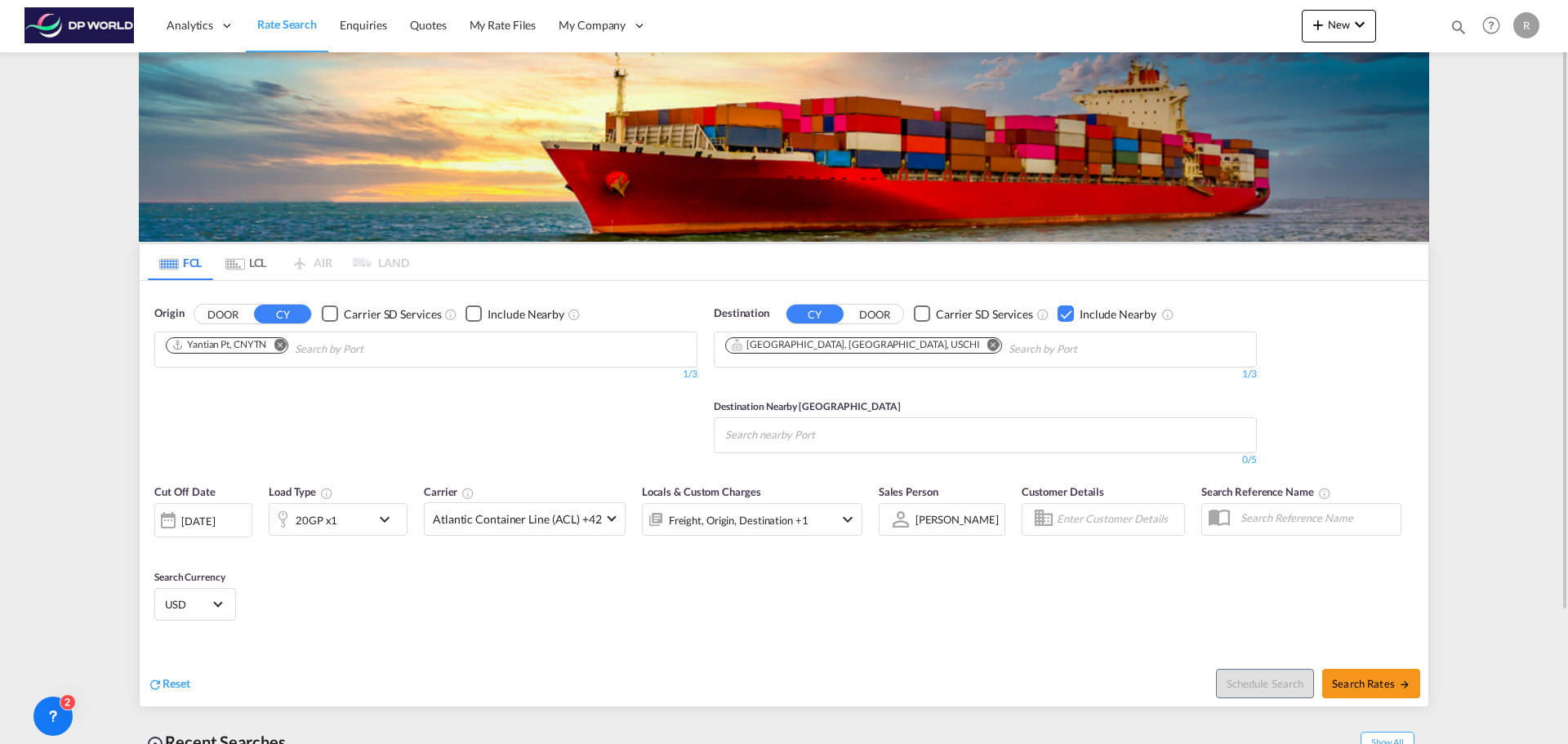
click at [804, 436] on input "Search nearby Port" at bounding box center [803, 435] width 155 height 26
type input "prince ruper"
click at [794, 475] on div "[GEOGRAPHIC_DATA][PERSON_NAME][GEOGRAPHIC_DATA] [GEOGRAPHIC_DATA] CAPRR" at bounding box center [852, 478] width 310 height 59
click at [233, 532] on div "[DATE]" at bounding box center [203, 520] width 98 height 34
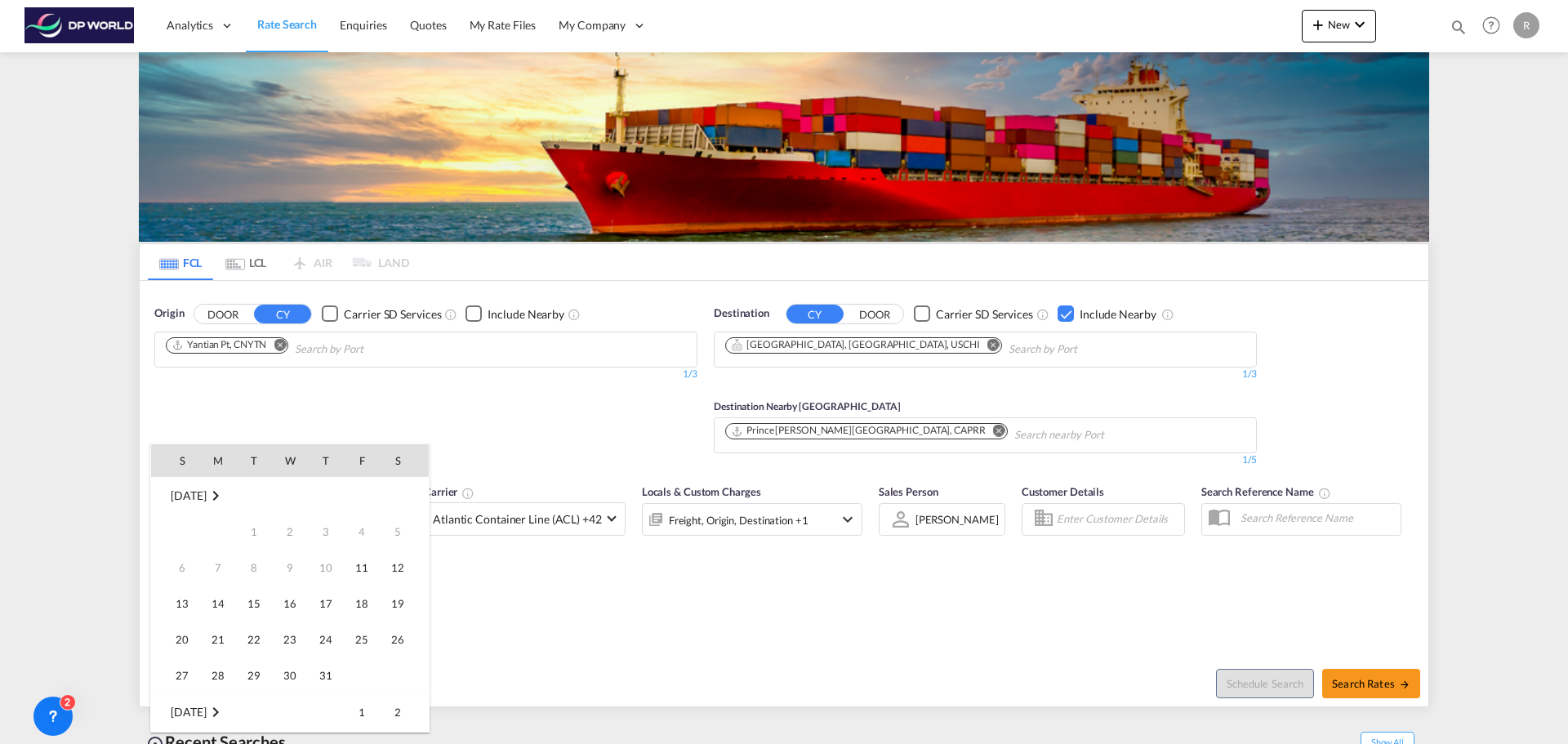
scroll to position [649, 0]
click at [321, 644] on span "30" at bounding box center [326, 639] width 33 height 33
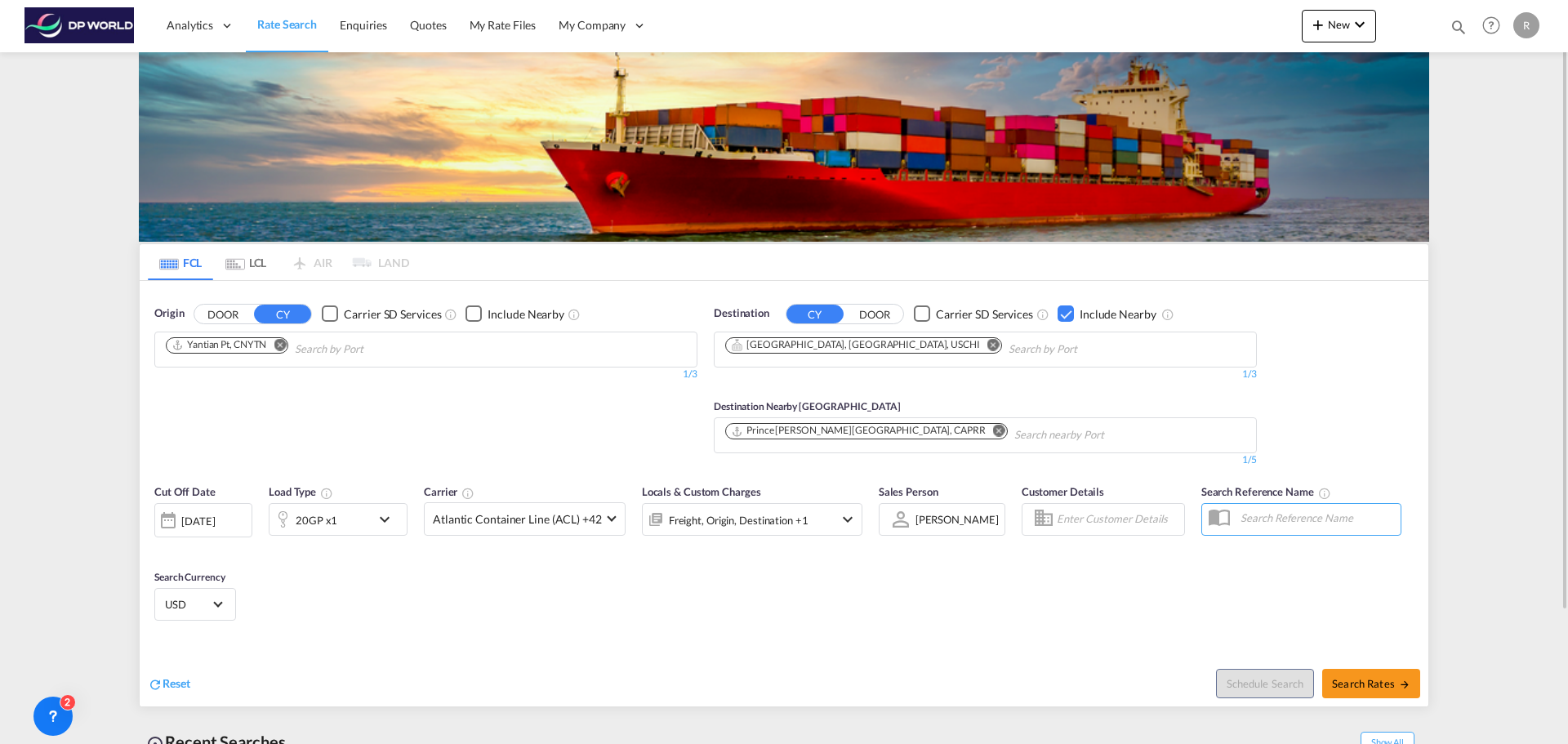
click at [366, 532] on div "20GP x1" at bounding box center [320, 519] width 101 height 33
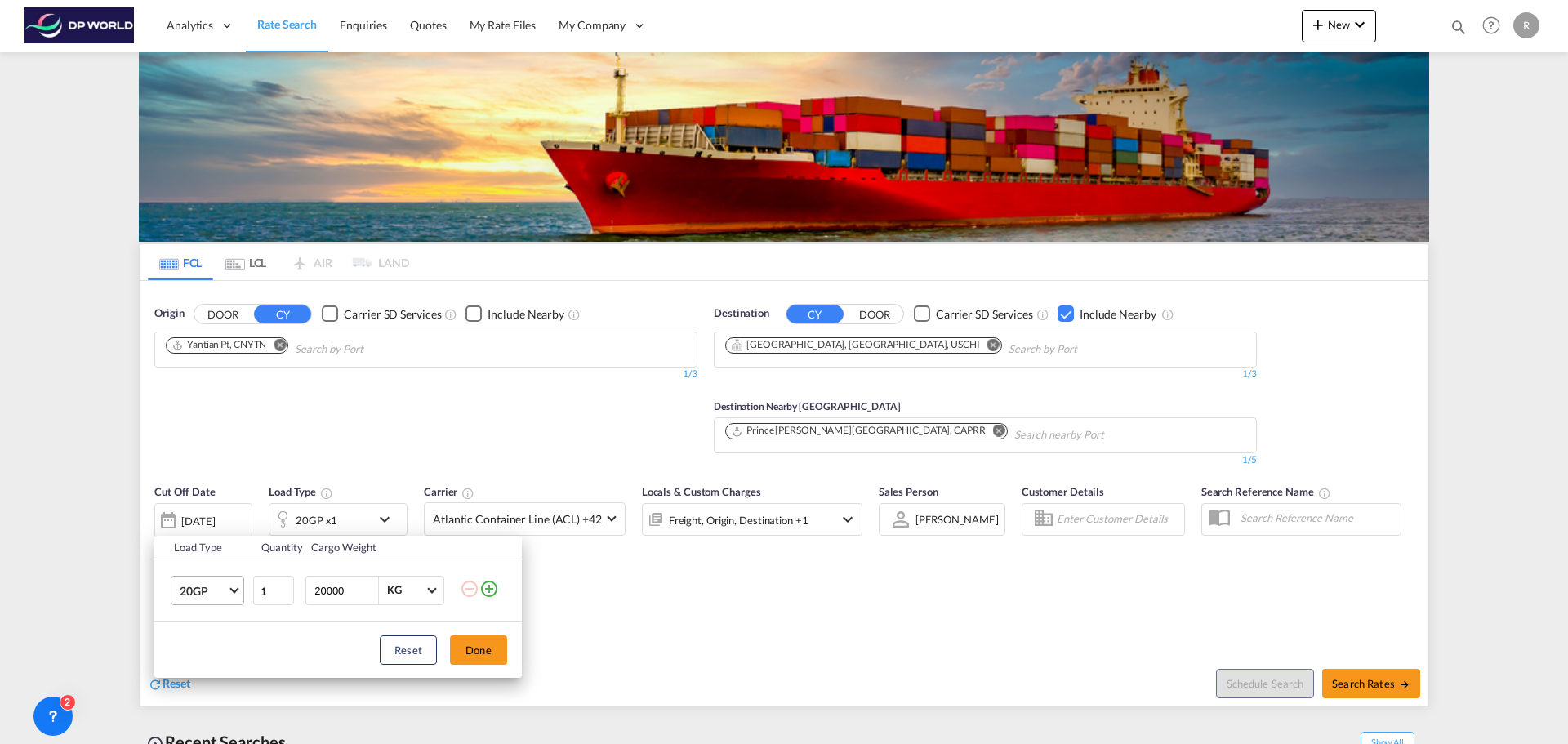
click at [212, 586] on span "20GP" at bounding box center [203, 591] width 47 height 16
click at [208, 623] on div "40HC" at bounding box center [194, 626] width 30 height 16
click at [213, 582] on md-select-value "40HC" at bounding box center [211, 590] width 65 height 28
click at [208, 556] on md-option "40GP" at bounding box center [222, 552] width 111 height 39
click at [472, 657] on button "Done" at bounding box center [479, 650] width 57 height 29
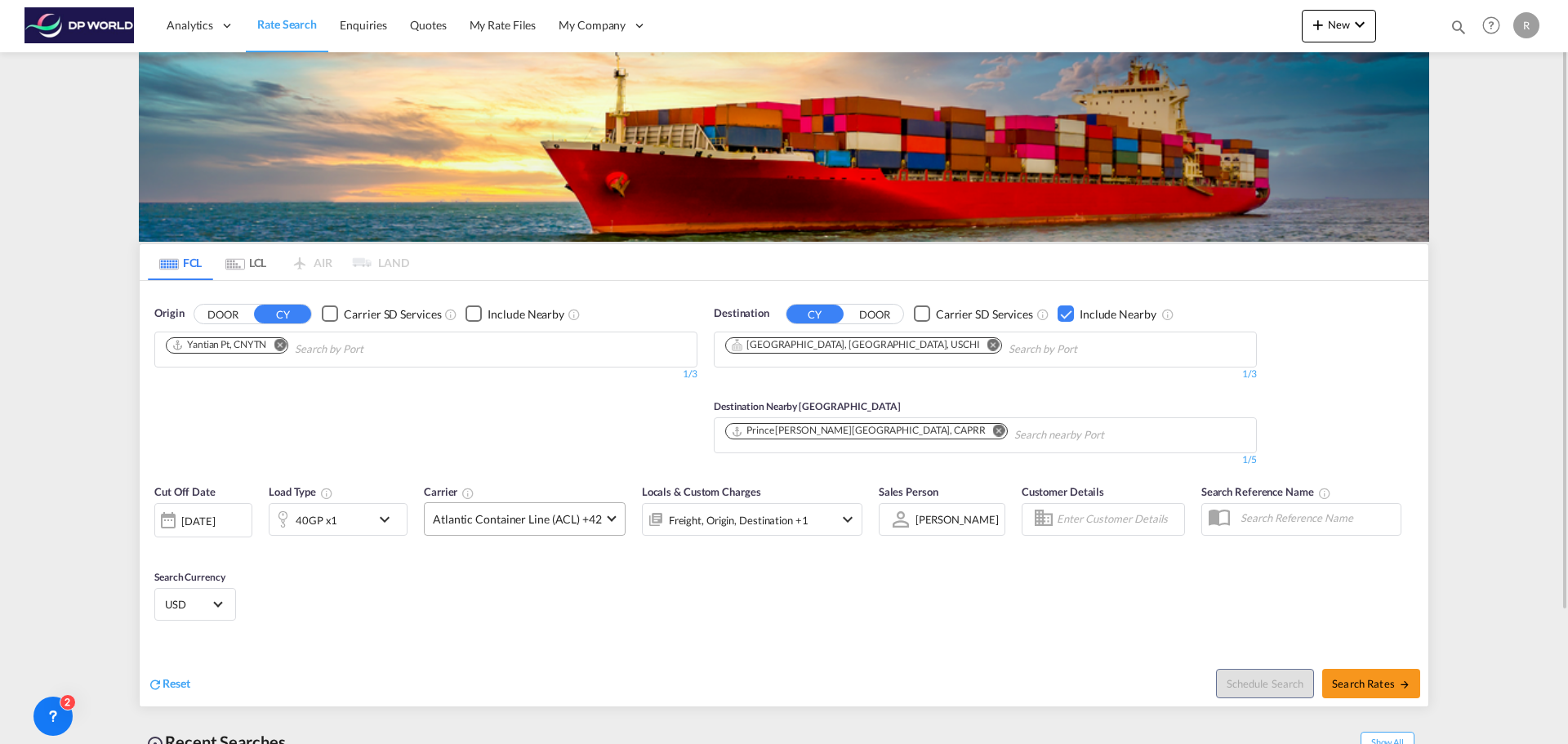
click at [514, 519] on span "Atlantic Container Line (ACL) +42" at bounding box center [517, 519] width 169 height 16
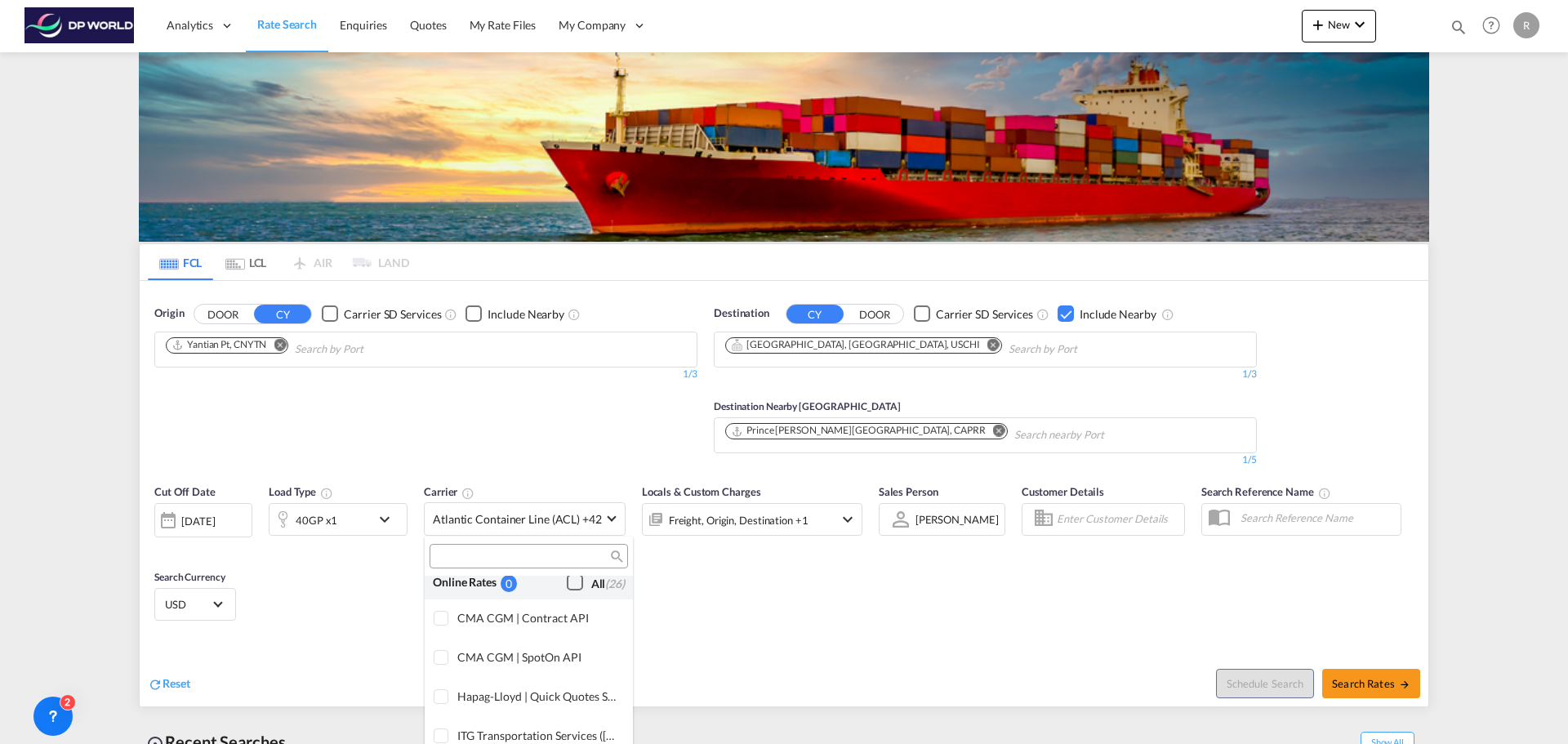
scroll to position [0, 0]
click at [573, 586] on div "Checkbox No Ink" at bounding box center [575, 592] width 16 height 16
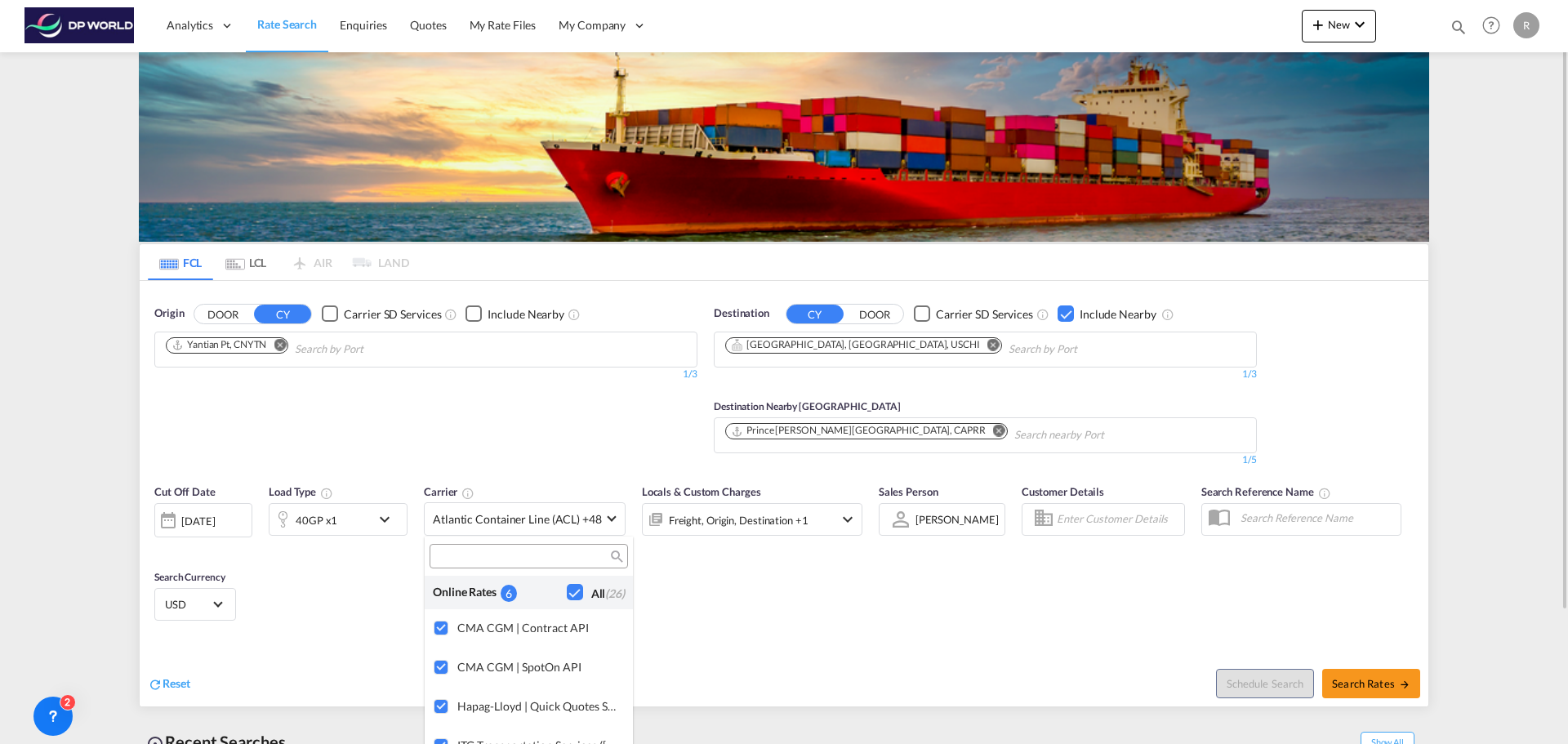
click at [698, 587] on md-backdrop at bounding box center [784, 372] width 1568 height 744
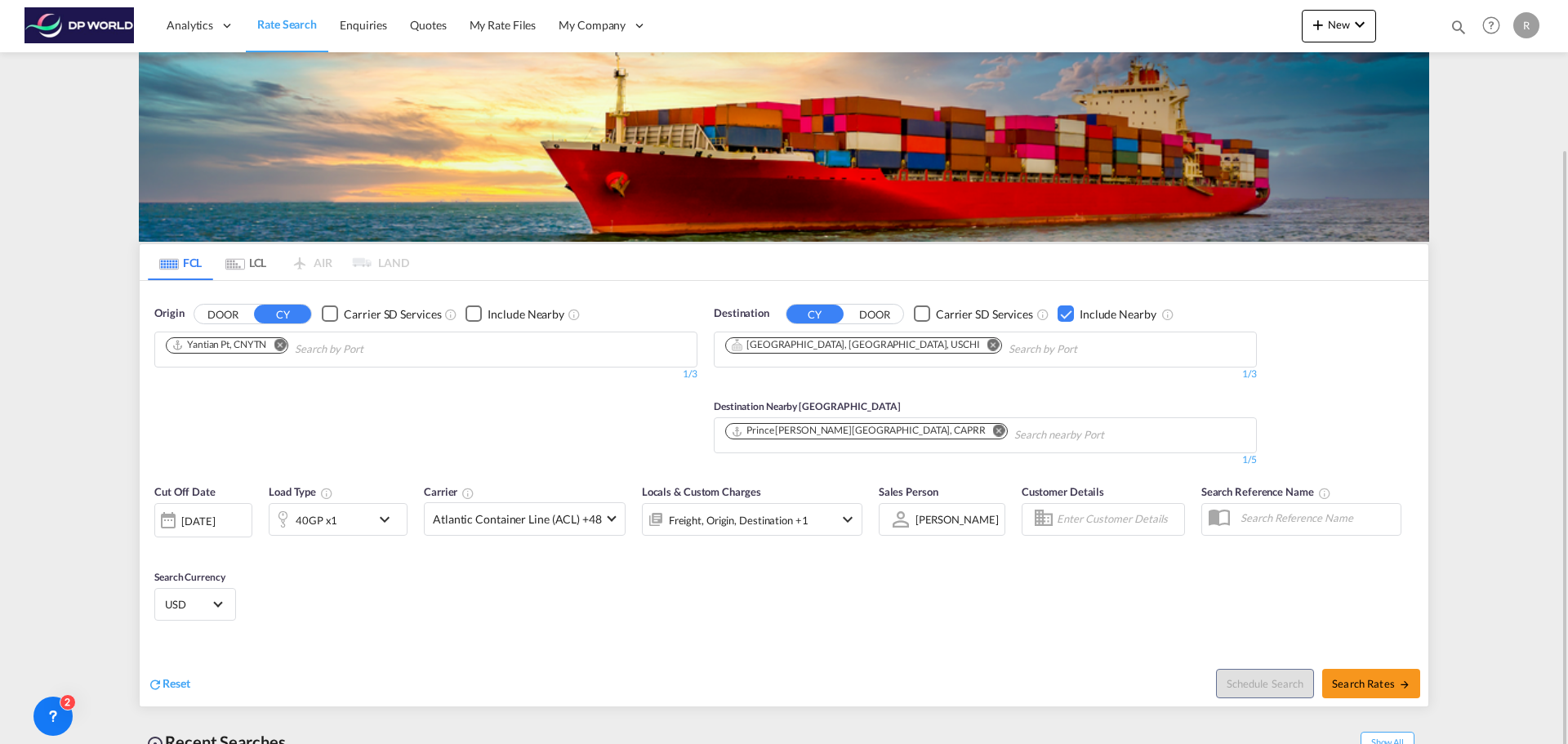
scroll to position [82, 0]
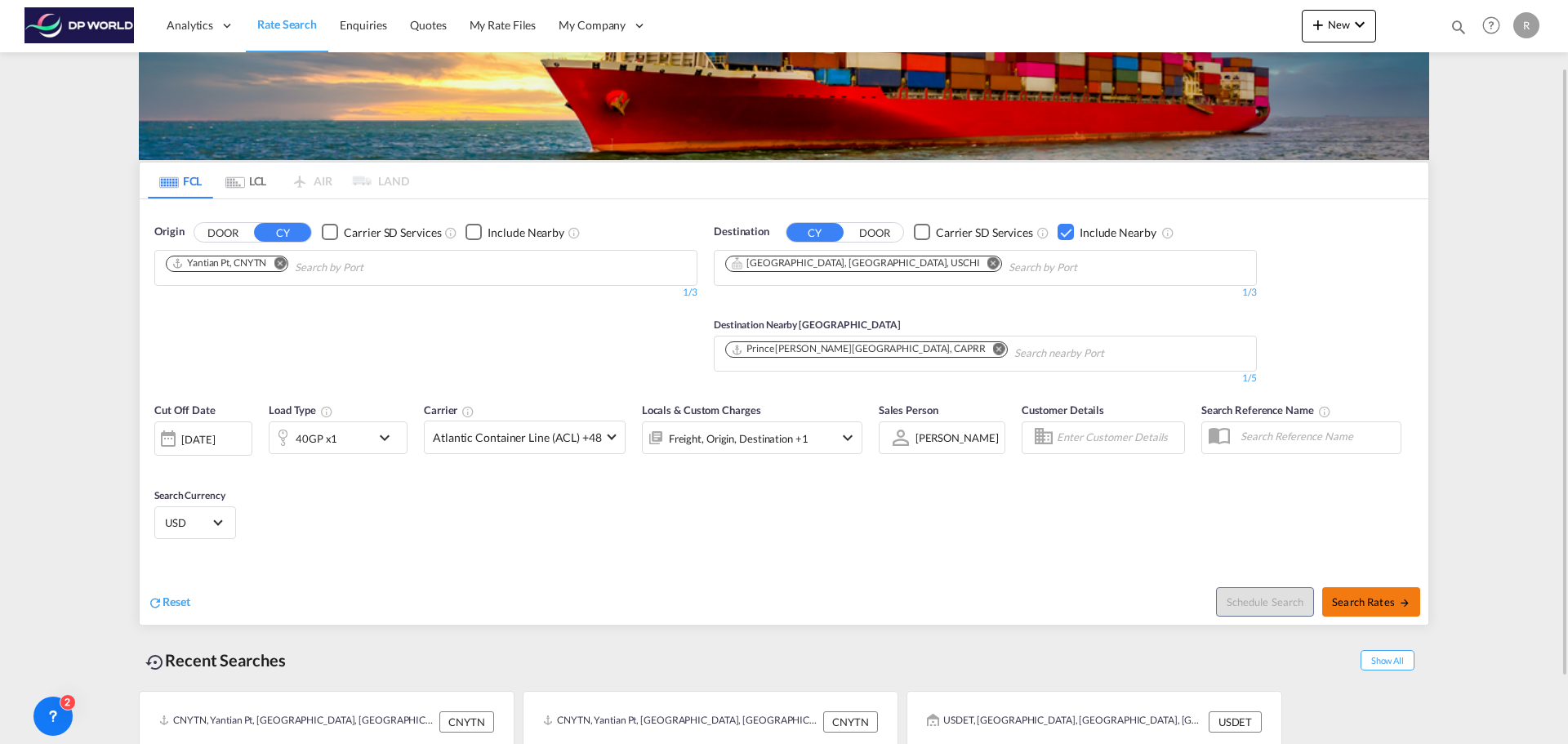
click at [1382, 599] on span "Search Rates" at bounding box center [1371, 602] width 78 height 13
type input "CNYTN to USCHI / [DATE]"
